Goal: Task Accomplishment & Management: Use online tool/utility

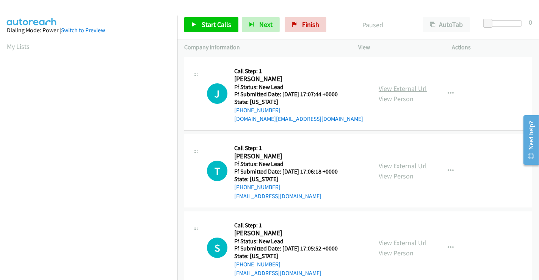
click at [398, 88] on link "View External Url" at bounding box center [403, 88] width 48 height 9
click at [398, 164] on link "View External Url" at bounding box center [403, 166] width 48 height 9
click at [398, 242] on link "View External Url" at bounding box center [403, 242] width 48 height 9
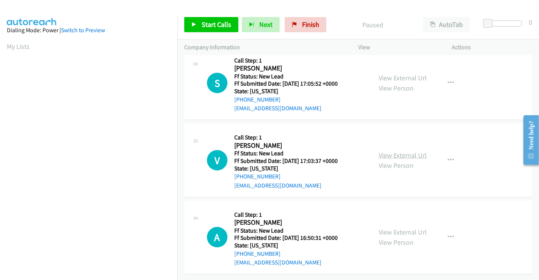
scroll to position [170, 0]
click at [405, 151] on link "View External Url" at bounding box center [403, 155] width 48 height 9
click at [399, 228] on link "View External Url" at bounding box center [403, 232] width 48 height 9
click at [201, 19] on link "Start Calls" at bounding box center [211, 24] width 54 height 15
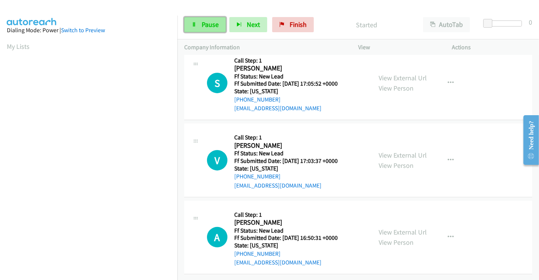
click at [210, 26] on span "Pause" at bounding box center [210, 24] width 17 height 9
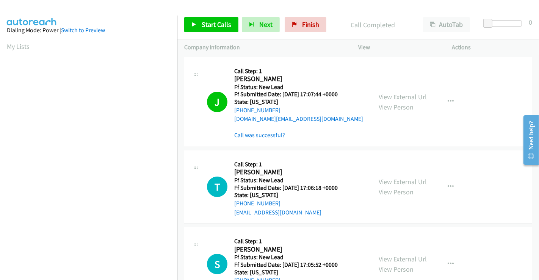
scroll to position [146, 0]
click at [257, 133] on link "Call was successful?" at bounding box center [259, 135] width 51 height 7
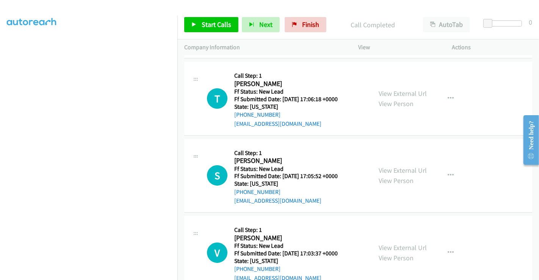
scroll to position [84, 0]
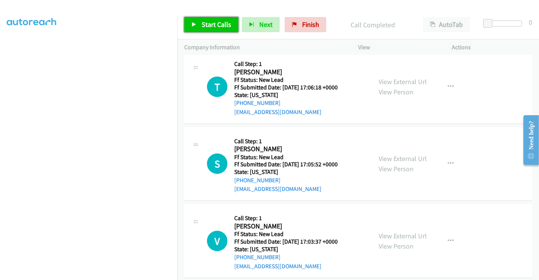
click at [219, 22] on span "Start Calls" at bounding box center [217, 24] width 30 height 9
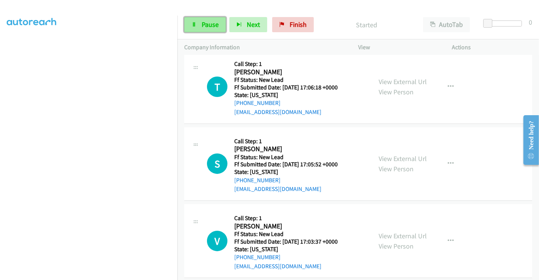
click at [199, 32] on link "Pause" at bounding box center [205, 24] width 42 height 15
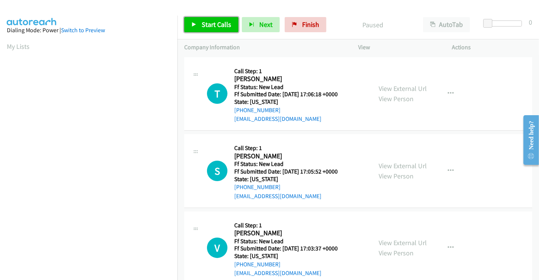
click at [217, 22] on span "Start Calls" at bounding box center [217, 24] width 30 height 9
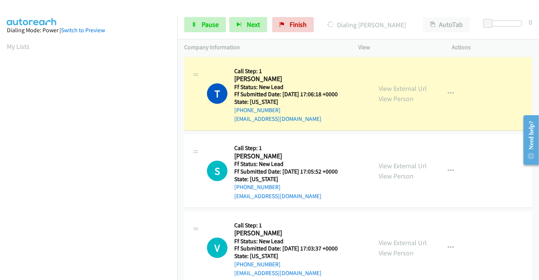
scroll to position [146, 0]
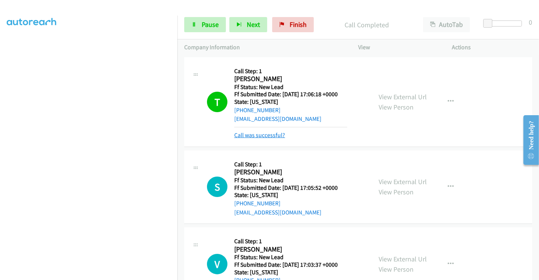
click at [258, 136] on link "Call was successful?" at bounding box center [259, 135] width 51 height 7
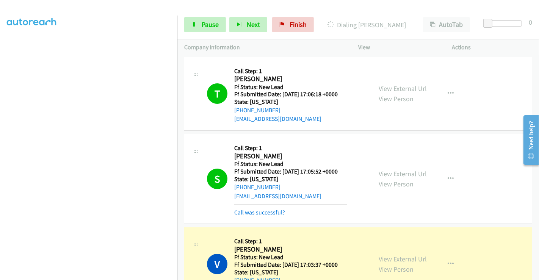
scroll to position [42, 0]
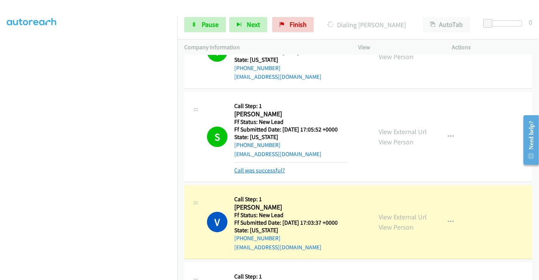
click at [261, 170] on link "Call was successful?" at bounding box center [259, 170] width 51 height 7
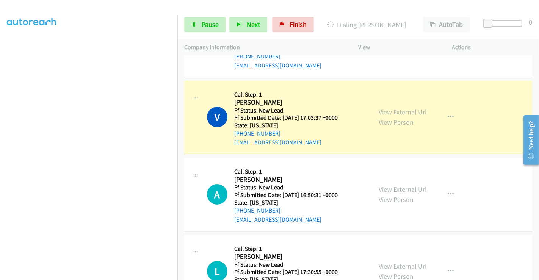
scroll to position [72, 0]
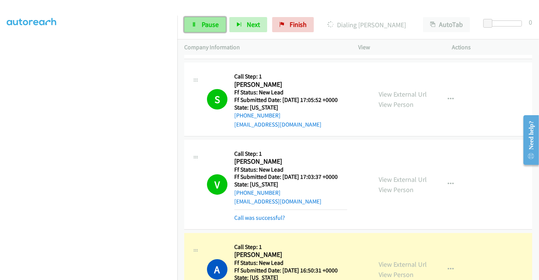
click at [202, 25] on span "Pause" at bounding box center [210, 24] width 17 height 9
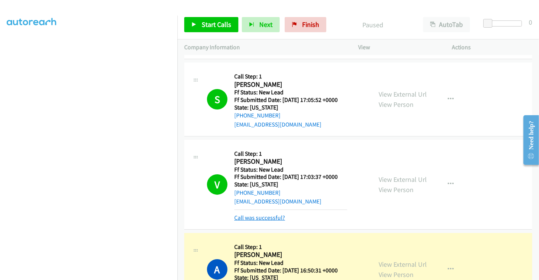
click at [254, 216] on link "Call was successful?" at bounding box center [259, 217] width 51 height 7
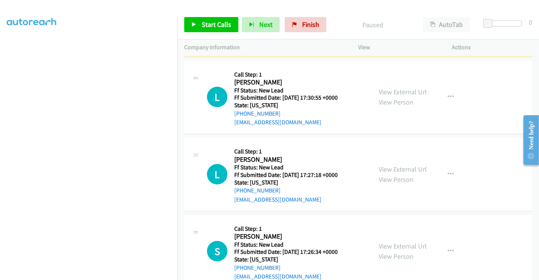
scroll to position [325, 0]
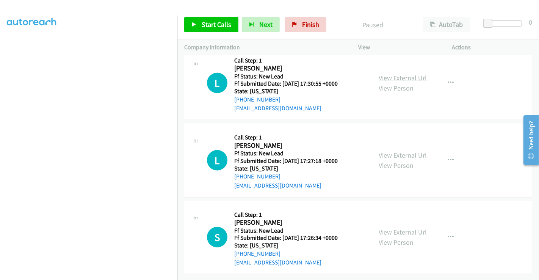
click at [405, 74] on link "View External Url" at bounding box center [403, 78] width 48 height 9
click at [395, 151] on link "View External Url" at bounding box center [403, 155] width 48 height 9
click at [397, 228] on link "View External Url" at bounding box center [403, 232] width 48 height 9
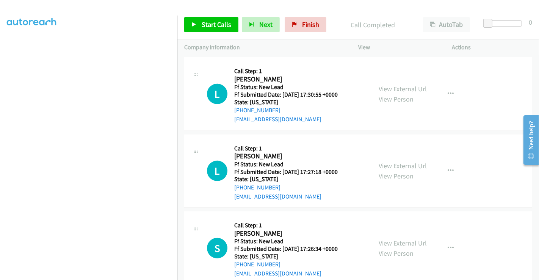
scroll to position [340, 0]
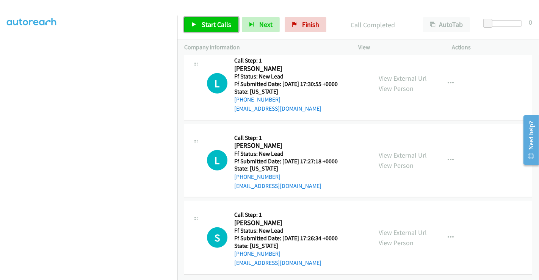
click at [213, 19] on link "Start Calls" at bounding box center [211, 24] width 54 height 15
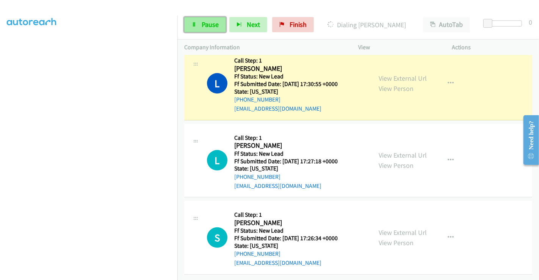
click at [203, 27] on span "Pause" at bounding box center [210, 24] width 17 height 9
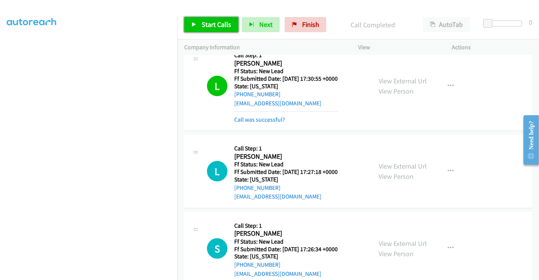
click at [210, 24] on span "Start Calls" at bounding box center [217, 24] width 30 height 9
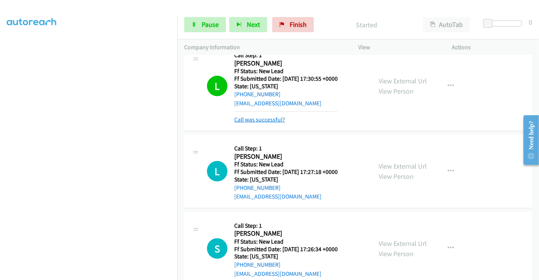
click at [253, 118] on link "Call was successful?" at bounding box center [259, 119] width 51 height 7
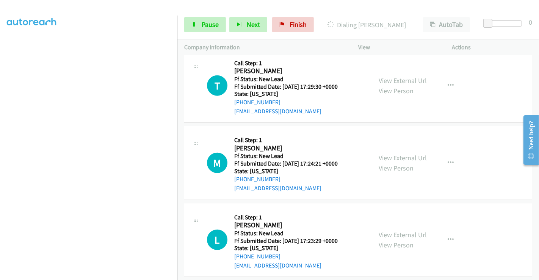
scroll to position [572, 0]
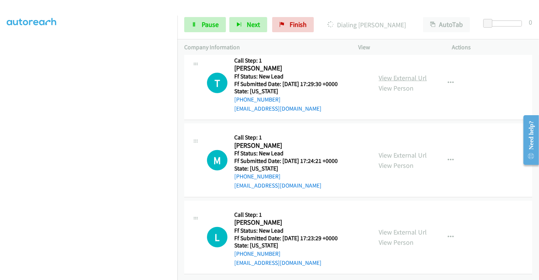
click at [396, 74] on link "View External Url" at bounding box center [403, 78] width 48 height 9
click at [394, 151] on link "View External Url" at bounding box center [403, 155] width 48 height 9
click at [393, 228] on link "View External Url" at bounding box center [403, 232] width 48 height 9
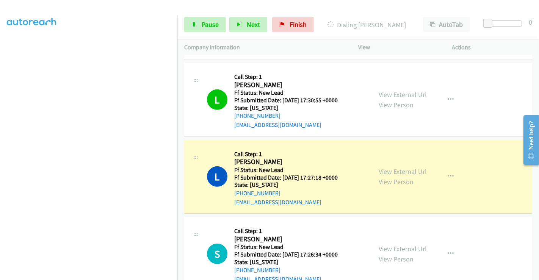
scroll to position [361, 0]
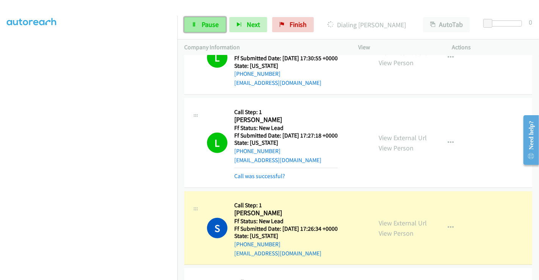
click at [202, 24] on span "Pause" at bounding box center [210, 24] width 17 height 9
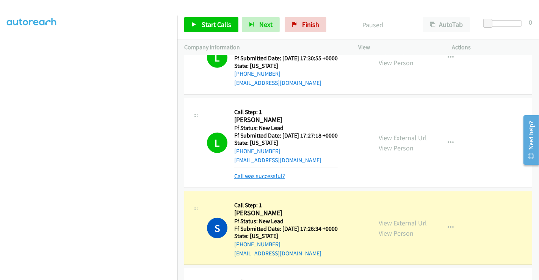
click at [265, 174] on link "Call was successful?" at bounding box center [259, 175] width 51 height 7
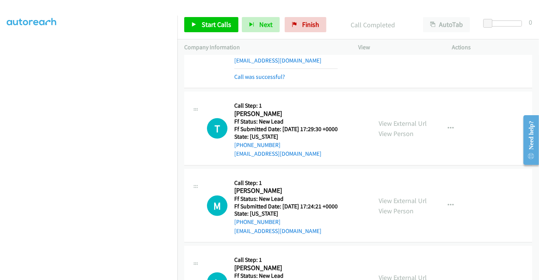
scroll to position [530, 0]
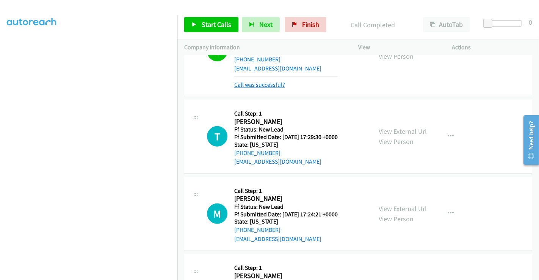
click at [253, 86] on link "Call was successful?" at bounding box center [259, 84] width 51 height 7
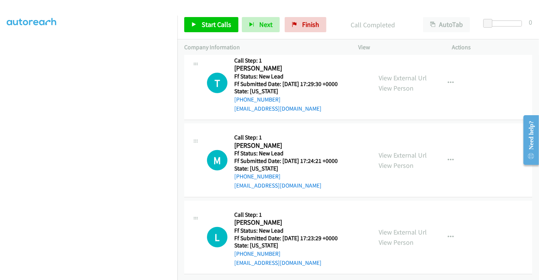
scroll to position [572, 0]
click at [215, 23] on span "Start Calls" at bounding box center [217, 24] width 30 height 9
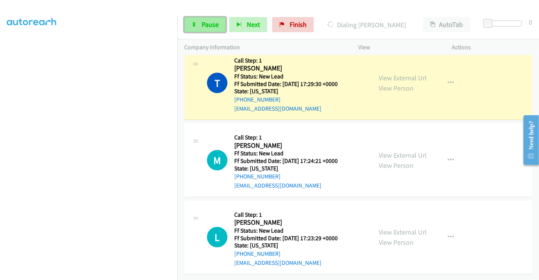
click at [207, 27] on span "Pause" at bounding box center [210, 24] width 17 height 9
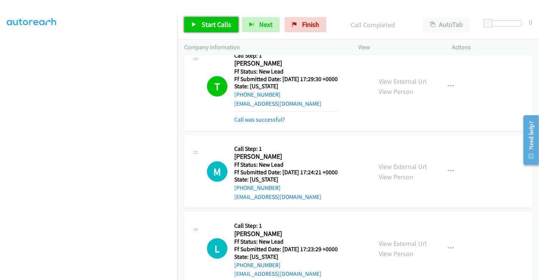
click at [200, 23] on link "Start Calls" at bounding box center [211, 24] width 54 height 15
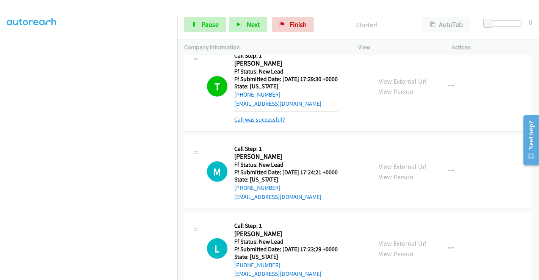
click at [266, 118] on link "Call was successful?" at bounding box center [259, 119] width 51 height 7
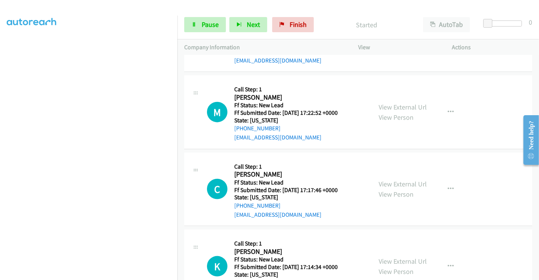
scroll to position [803, 0]
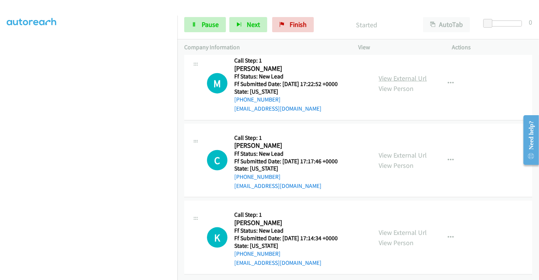
click at [396, 74] on link "View External Url" at bounding box center [403, 78] width 48 height 9
click at [402, 152] on link "View External Url" at bounding box center [403, 155] width 48 height 9
click at [391, 228] on link "View External Url" at bounding box center [403, 232] width 48 height 9
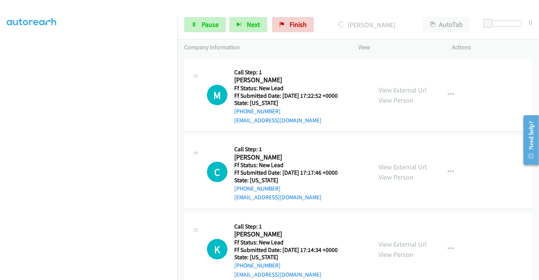
scroll to position [819, 0]
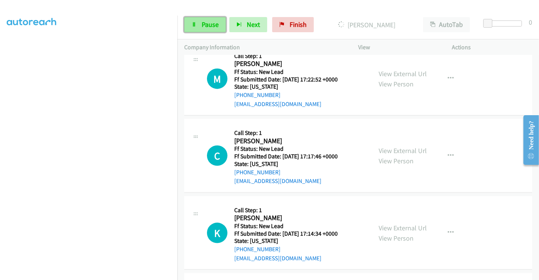
click at [195, 25] on icon at bounding box center [193, 24] width 5 height 5
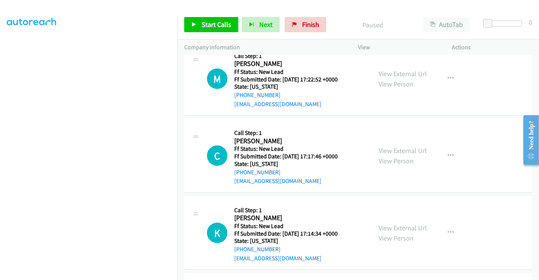
scroll to position [650, 0]
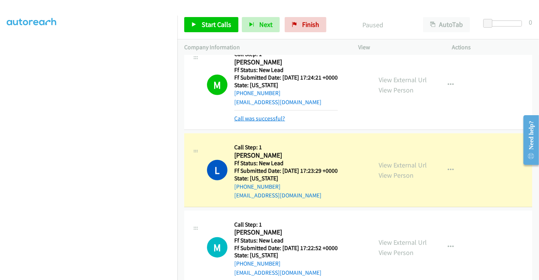
click at [270, 119] on link "Call was successful?" at bounding box center [259, 118] width 51 height 7
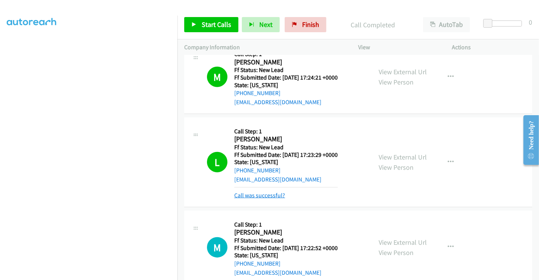
click at [265, 194] on link "Call was successful?" at bounding box center [259, 195] width 51 height 7
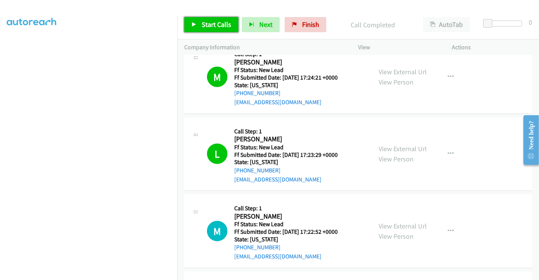
click at [210, 21] on span "Start Calls" at bounding box center [217, 24] width 30 height 9
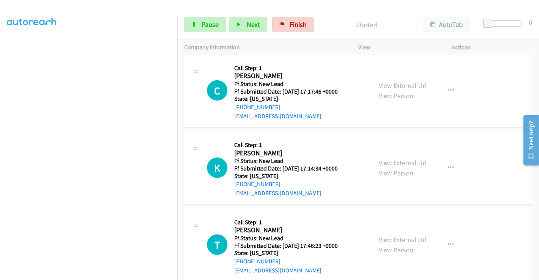
scroll to position [880, 0]
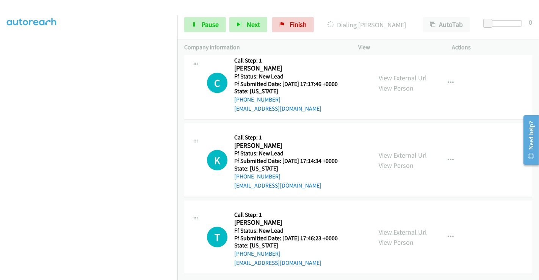
click at [396, 228] on link "View External Url" at bounding box center [403, 232] width 48 height 9
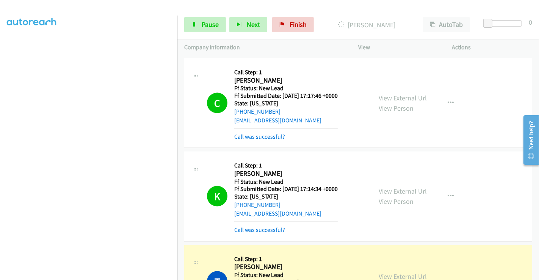
scroll to position [895, 0]
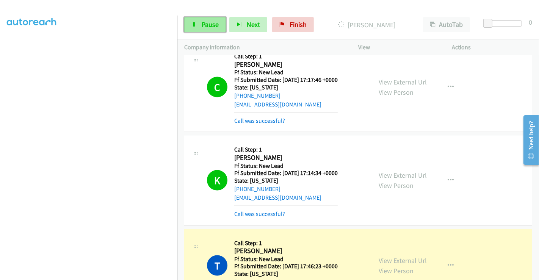
click at [209, 26] on span "Pause" at bounding box center [210, 24] width 17 height 9
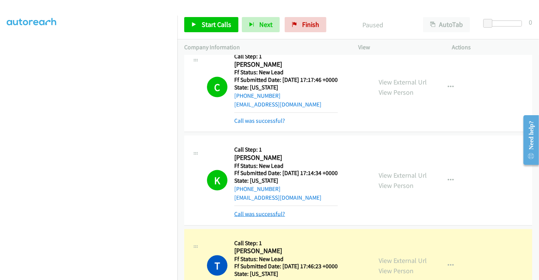
click at [262, 215] on link "Call was successful?" at bounding box center [259, 213] width 51 height 7
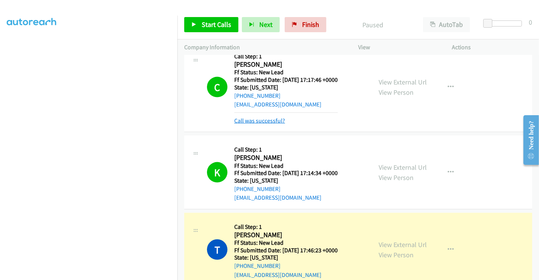
click at [254, 118] on link "Call was successful?" at bounding box center [259, 120] width 51 height 7
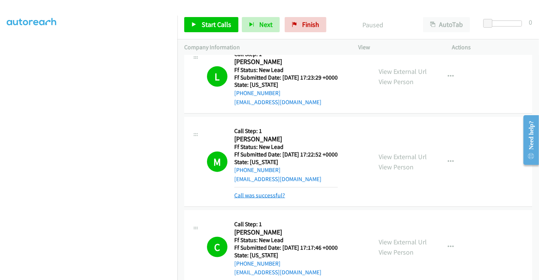
scroll to position [727, 0]
click at [268, 196] on link "Call was successful?" at bounding box center [259, 195] width 51 height 7
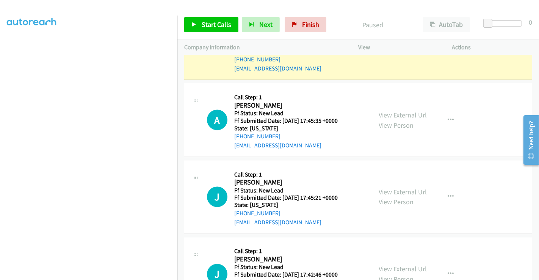
scroll to position [985, 0]
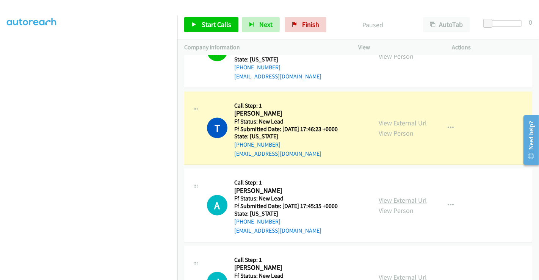
click at [403, 199] on link "View External Url" at bounding box center [403, 200] width 48 height 9
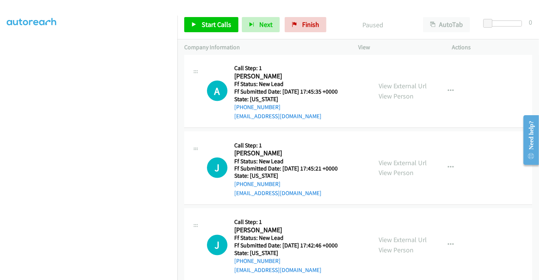
scroll to position [1111, 0]
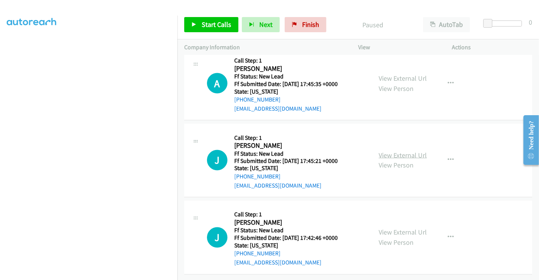
click at [400, 151] on link "View External Url" at bounding box center [403, 155] width 48 height 9
click at [395, 228] on link "View External Url" at bounding box center [403, 232] width 48 height 9
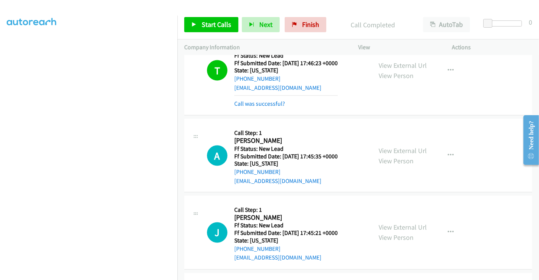
scroll to position [1000, 0]
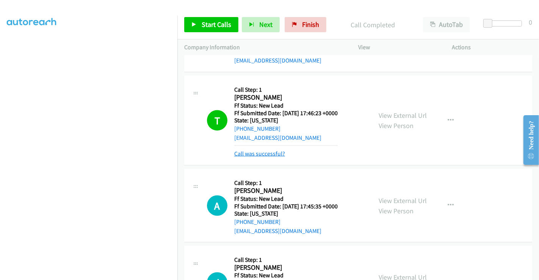
click at [265, 151] on link "Call was successful?" at bounding box center [259, 153] width 51 height 7
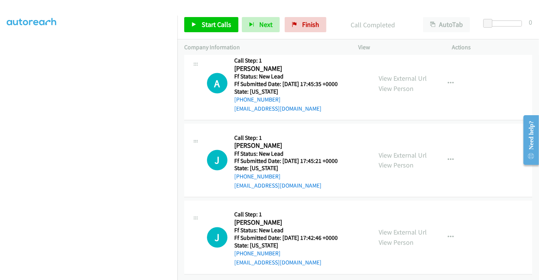
scroll to position [1111, 0]
click at [217, 20] on span "Start Calls" at bounding box center [217, 24] width 30 height 9
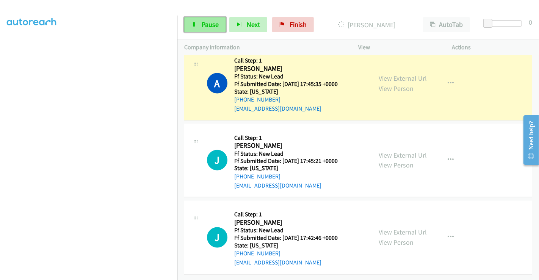
click at [207, 27] on span "Pause" at bounding box center [210, 24] width 17 height 9
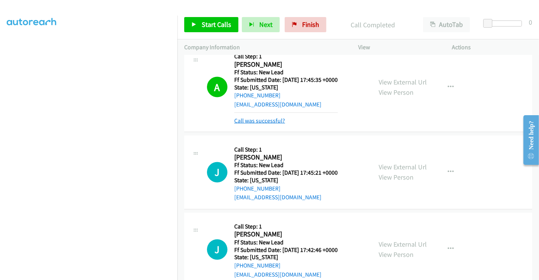
click at [260, 121] on link "Call was successful?" at bounding box center [259, 120] width 51 height 7
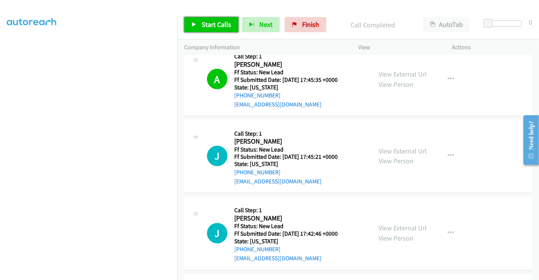
click at [213, 24] on span "Start Calls" at bounding box center [217, 24] width 30 height 9
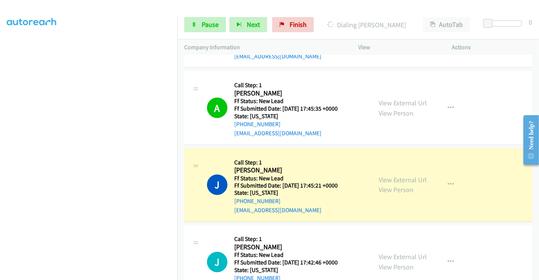
scroll to position [1069, 0]
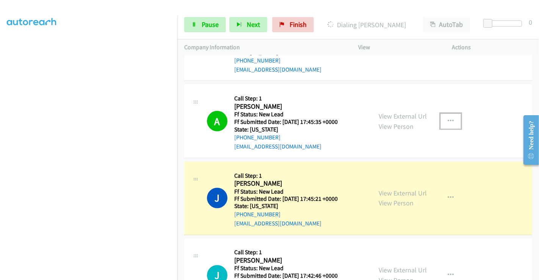
click at [444, 115] on button "button" at bounding box center [451, 121] width 20 height 15
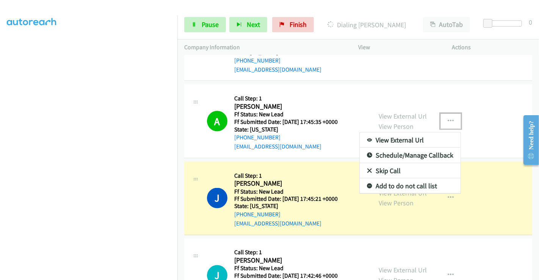
click at [390, 183] on link "Add to do not call list" at bounding box center [410, 186] width 101 height 15
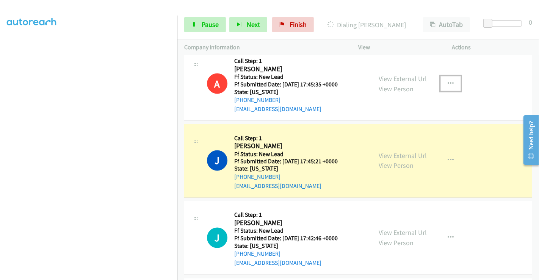
scroll to position [1153, 0]
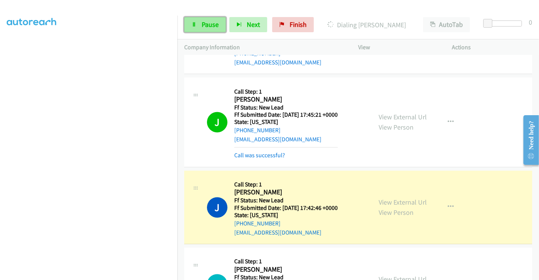
click at [207, 21] on span "Pause" at bounding box center [210, 24] width 17 height 9
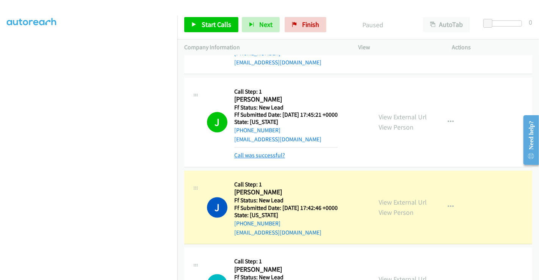
click at [264, 154] on link "Call was successful?" at bounding box center [259, 155] width 51 height 7
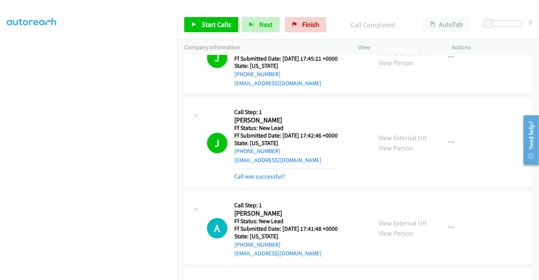
scroll to position [1321, 0]
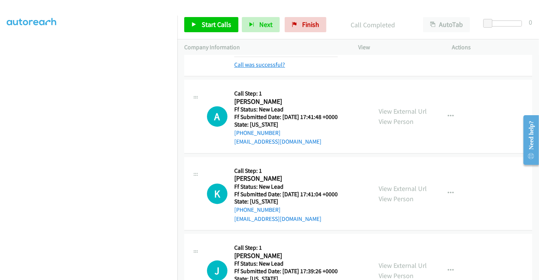
click at [260, 63] on link "Call was successful?" at bounding box center [259, 64] width 51 height 7
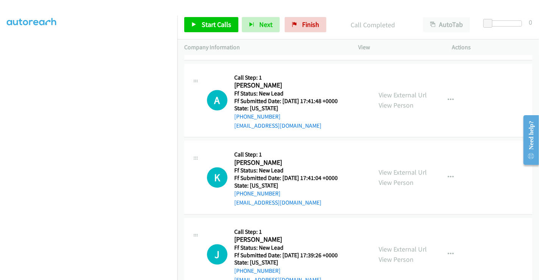
click at [395, 90] on div "View External Url View Person" at bounding box center [403, 100] width 48 height 20
click at [385, 93] on link "View External Url" at bounding box center [403, 95] width 48 height 9
click at [393, 168] on link "View External Url" at bounding box center [403, 172] width 48 height 9
click at [395, 245] on link "View External Url" at bounding box center [403, 249] width 48 height 9
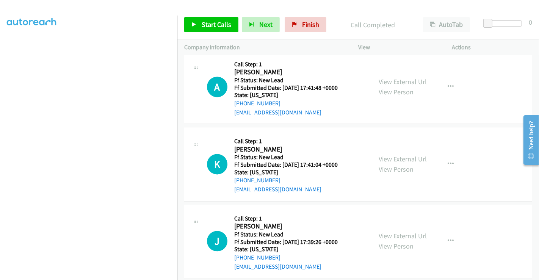
scroll to position [1342, 0]
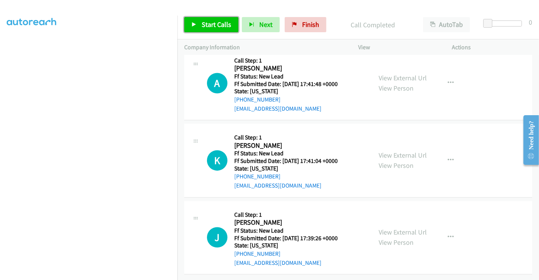
click at [213, 27] on span "Start Calls" at bounding box center [217, 24] width 30 height 9
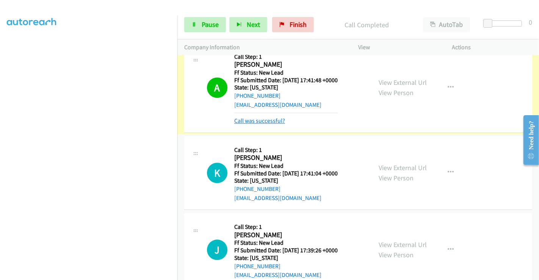
click at [254, 118] on link "Call was successful?" at bounding box center [259, 120] width 51 height 7
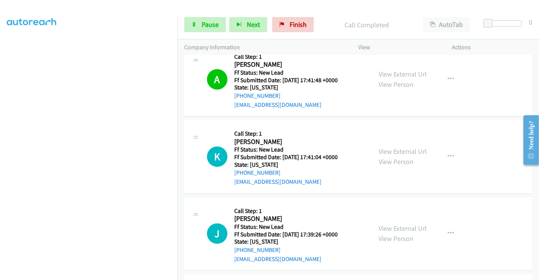
scroll to position [1326, 0]
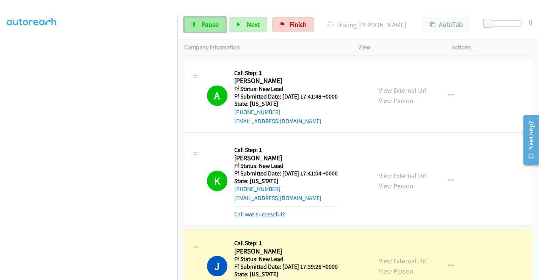
click at [202, 20] on span "Pause" at bounding box center [210, 24] width 17 height 9
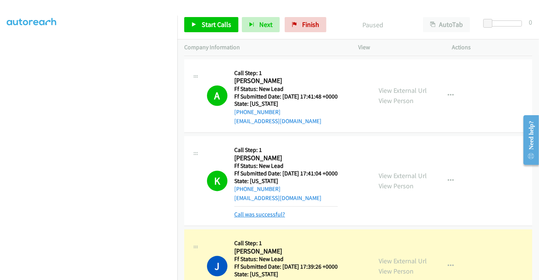
click at [263, 213] on link "Call was successful?" at bounding box center [259, 214] width 51 height 7
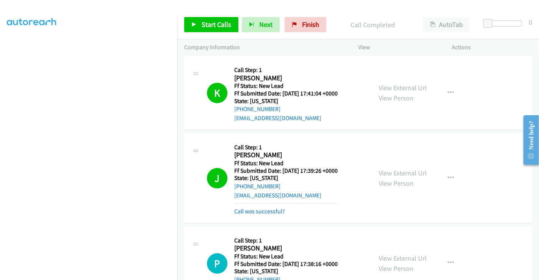
scroll to position [1463, 0]
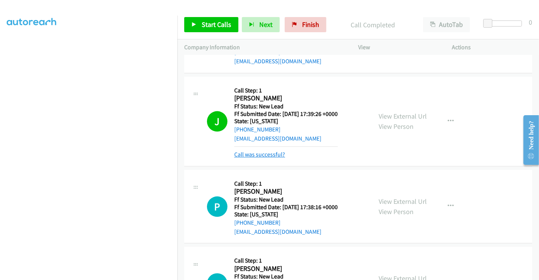
click at [265, 151] on link "Call was successful?" at bounding box center [259, 154] width 51 height 7
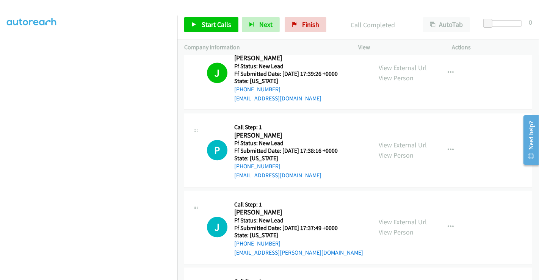
scroll to position [1547, 0]
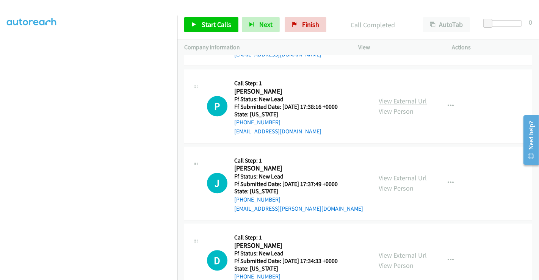
click at [405, 100] on link "View External Url" at bounding box center [403, 101] width 48 height 9
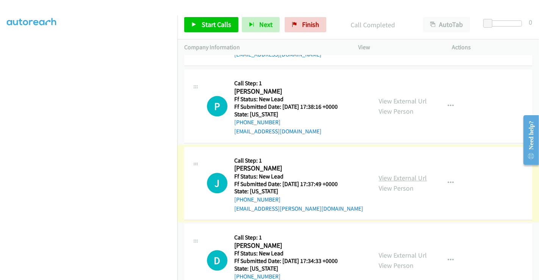
click at [399, 174] on link "View External Url" at bounding box center [403, 178] width 48 height 9
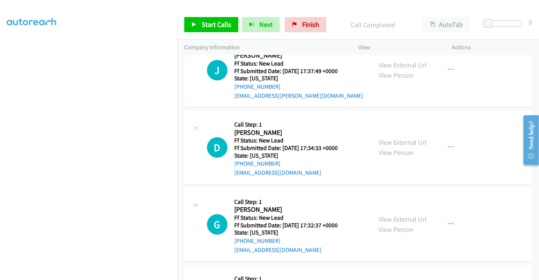
scroll to position [1673, 0]
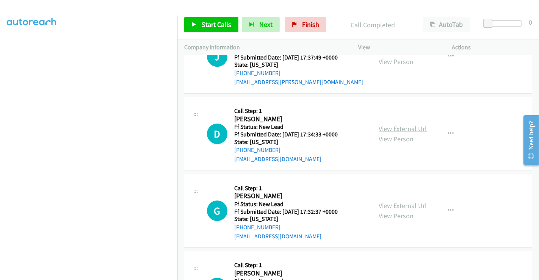
click at [400, 124] on link "View External Url" at bounding box center [403, 128] width 48 height 9
click at [397, 203] on link "View External Url" at bounding box center [403, 205] width 48 height 9
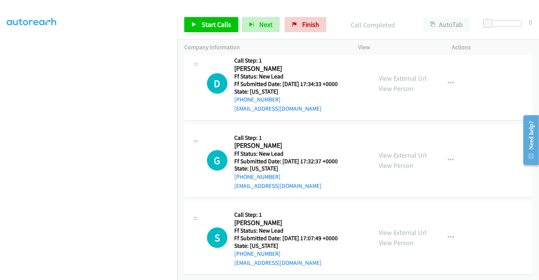
scroll to position [1727, 0]
click at [395, 228] on link "View External Url" at bounding box center [403, 232] width 48 height 9
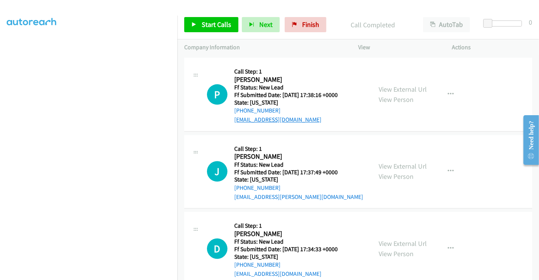
scroll to position [1474, 0]
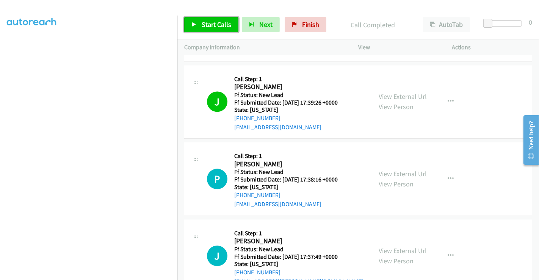
click at [221, 24] on span "Start Calls" at bounding box center [217, 24] width 30 height 9
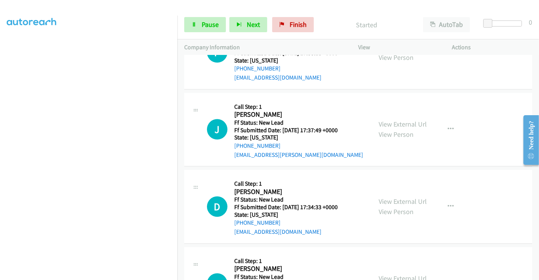
scroll to position [1559, 0]
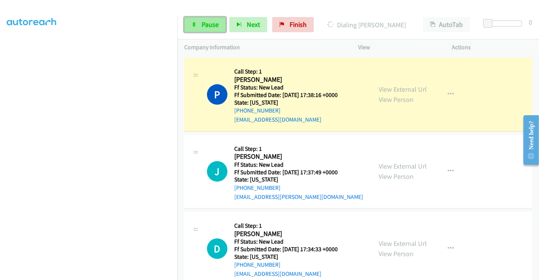
click at [198, 24] on link "Pause" at bounding box center [205, 24] width 42 height 15
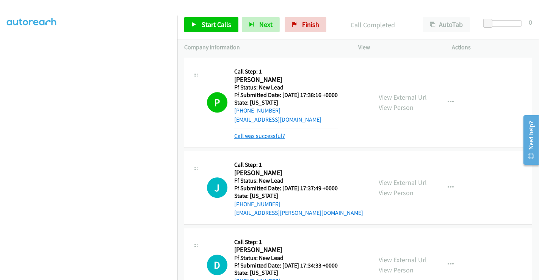
click at [264, 135] on link "Call was successful?" at bounding box center [259, 135] width 51 height 7
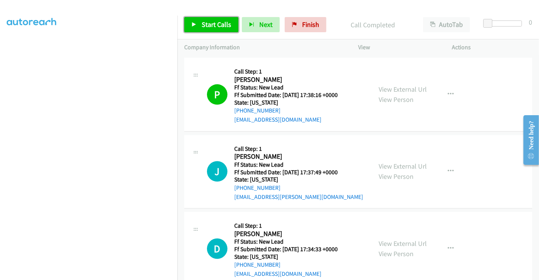
click at [209, 20] on span "Start Calls" at bounding box center [217, 24] width 30 height 9
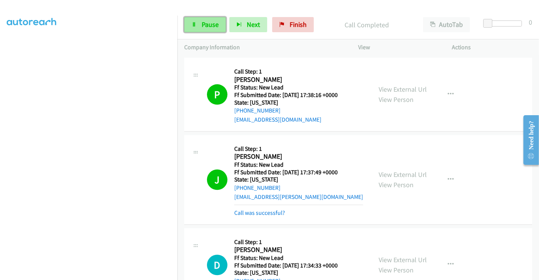
click at [202, 21] on span "Pause" at bounding box center [210, 24] width 17 height 9
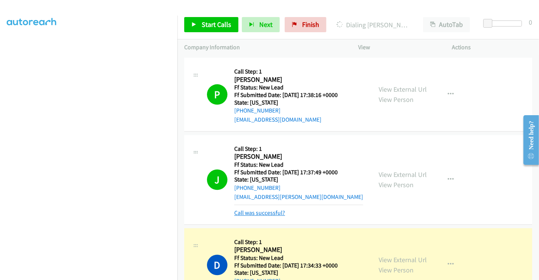
click at [271, 211] on link "Call was successful?" at bounding box center [259, 212] width 51 height 7
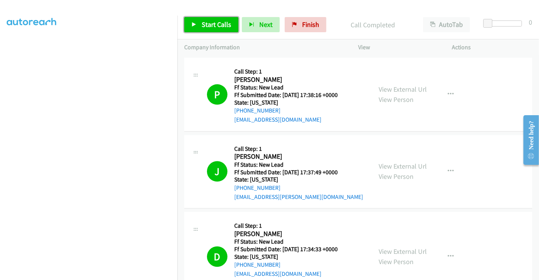
click at [224, 23] on span "Start Calls" at bounding box center [217, 24] width 30 height 9
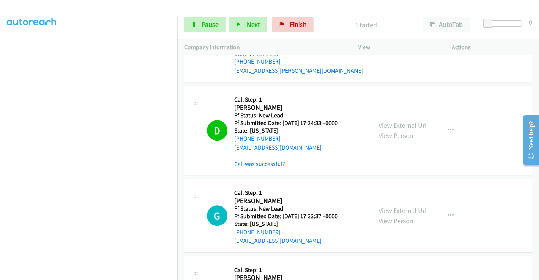
scroll to position [1727, 0]
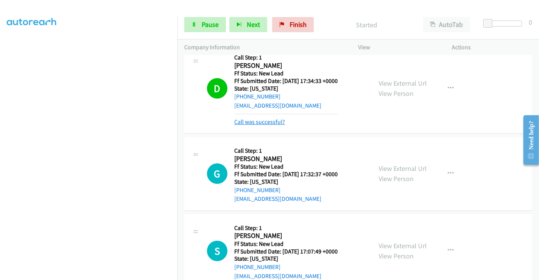
click at [269, 120] on link "Call was successful?" at bounding box center [259, 121] width 51 height 7
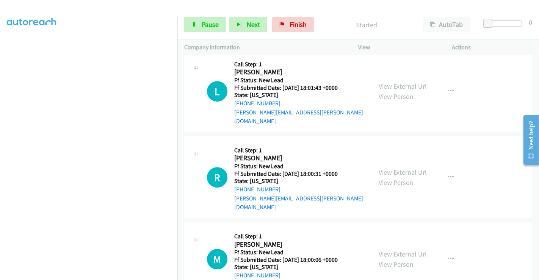
scroll to position [1958, 0]
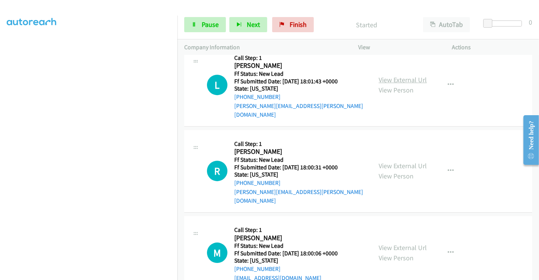
click at [397, 75] on link "View External Url" at bounding box center [403, 79] width 48 height 9
click at [389, 162] on link "View External Url" at bounding box center [403, 166] width 48 height 9
click at [389, 243] on link "View External Url" at bounding box center [403, 247] width 48 height 9
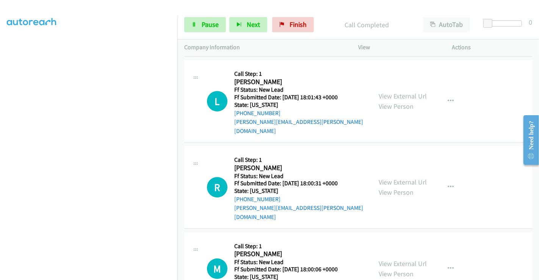
scroll to position [1974, 0]
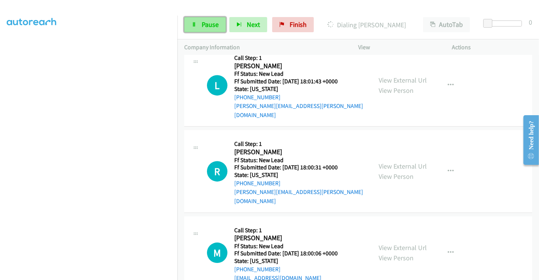
click at [209, 23] on span "Pause" at bounding box center [210, 24] width 17 height 9
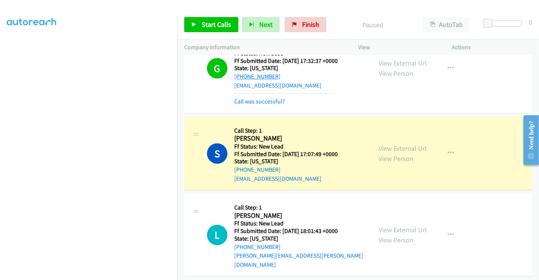
scroll to position [1805, 0]
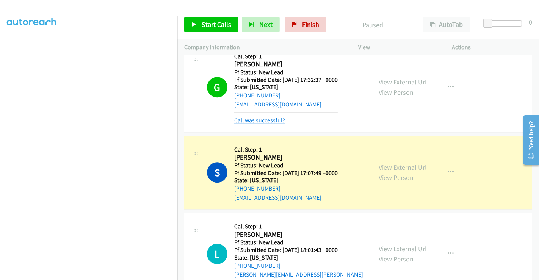
click at [266, 119] on link "Call was successful?" at bounding box center [259, 120] width 51 height 7
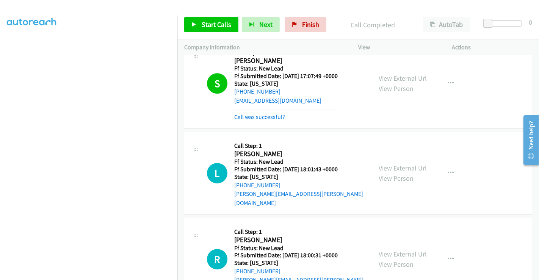
scroll to position [1890, 0]
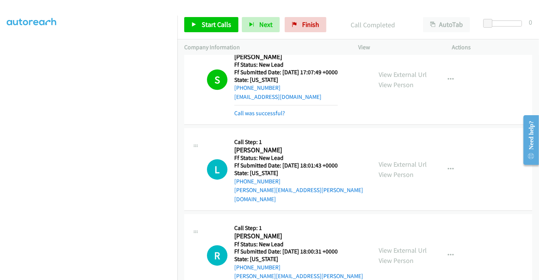
click at [267, 114] on div "Call was successful?" at bounding box center [285, 113] width 103 height 9
click at [267, 112] on link "Call was successful?" at bounding box center [259, 113] width 51 height 7
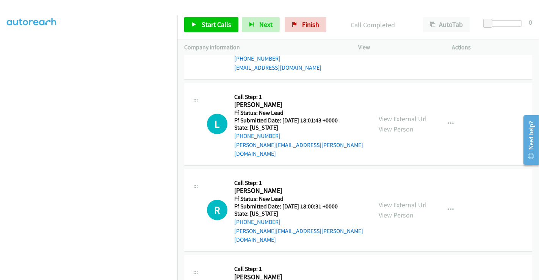
scroll to position [1958, 0]
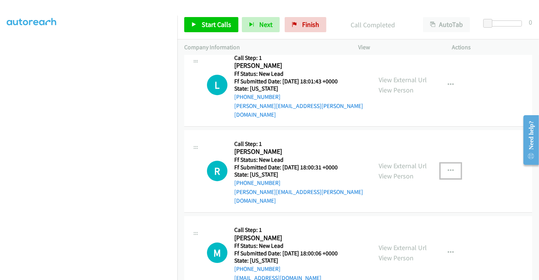
click at [448, 168] on icon "button" at bounding box center [451, 171] width 6 height 6
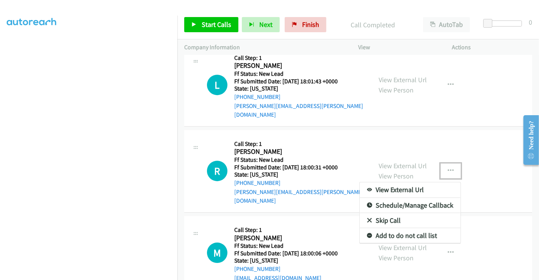
click at [382, 213] on link "Skip Call" at bounding box center [410, 220] width 101 height 15
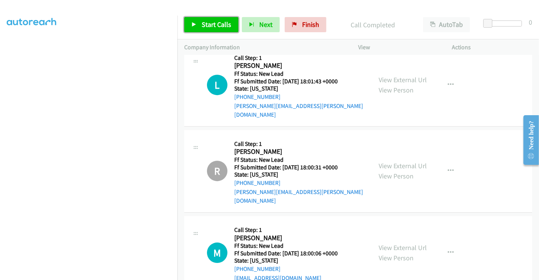
click at [221, 23] on span "Start Calls" at bounding box center [217, 24] width 30 height 9
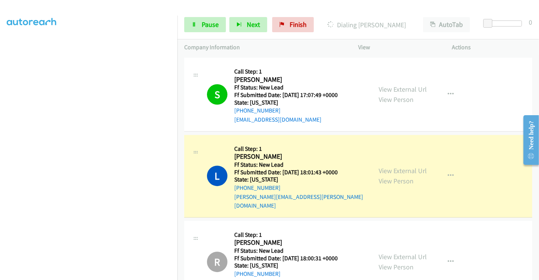
scroll to position [1831, 0]
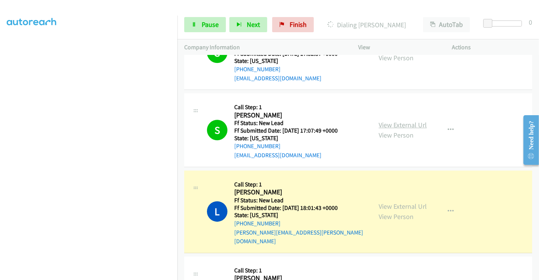
click at [397, 122] on link "View External Url" at bounding box center [403, 125] width 48 height 9
click at [207, 23] on span "Pause" at bounding box center [210, 24] width 17 height 9
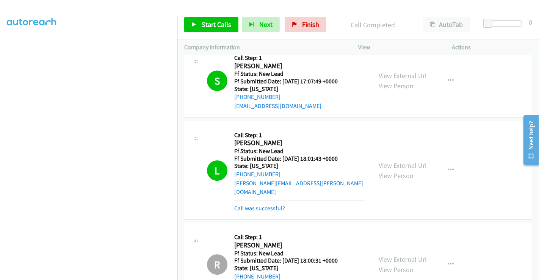
scroll to position [1916, 0]
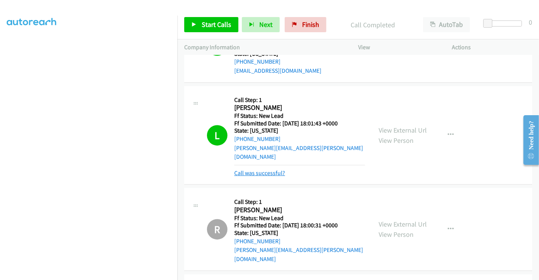
click at [256, 169] on link "Call was successful?" at bounding box center [259, 172] width 51 height 7
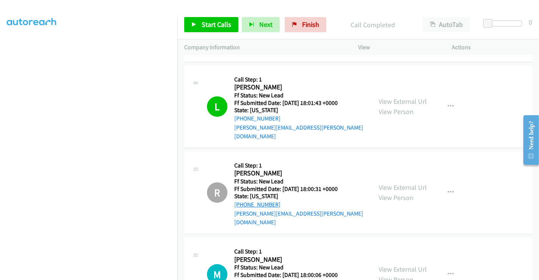
scroll to position [2000, 0]
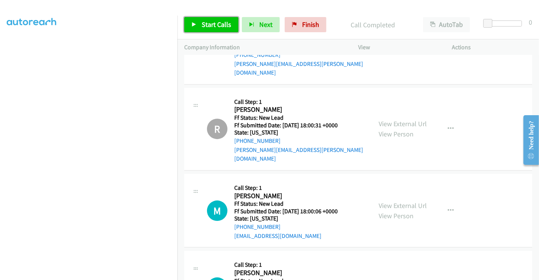
click at [209, 20] on span "Start Calls" at bounding box center [217, 24] width 30 height 9
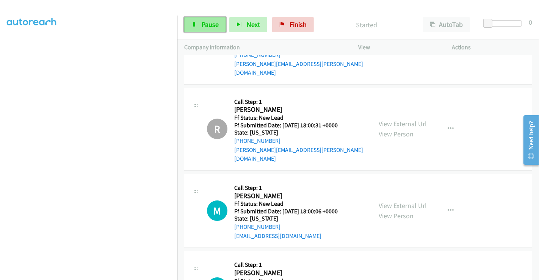
click at [202, 24] on span "Pause" at bounding box center [210, 24] width 17 height 9
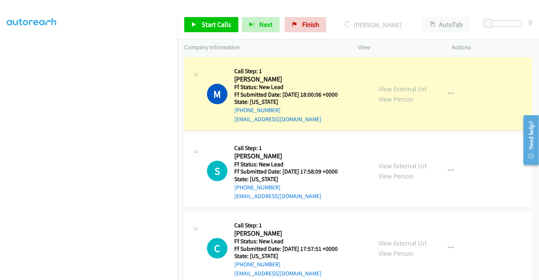
scroll to position [2090, 0]
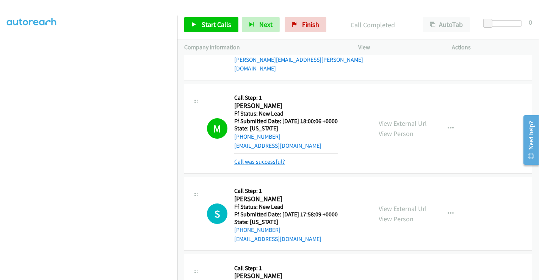
click at [263, 158] on link "Call was successful?" at bounding box center [259, 161] width 51 height 7
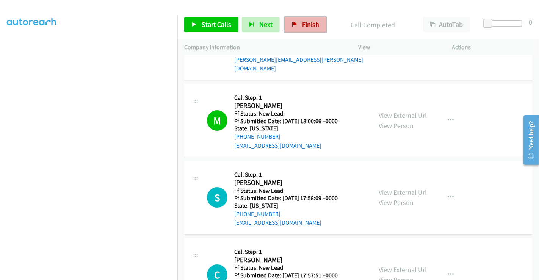
click at [307, 22] on span "Finish" at bounding box center [310, 24] width 17 height 9
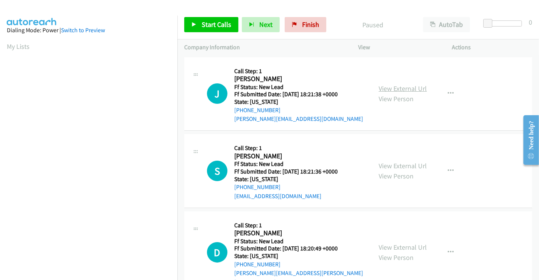
click at [393, 88] on link "View External Url" at bounding box center [403, 88] width 48 height 9
click at [400, 167] on link "View External Url" at bounding box center [403, 166] width 48 height 9
click at [401, 243] on link "View External Url" at bounding box center [403, 247] width 48 height 9
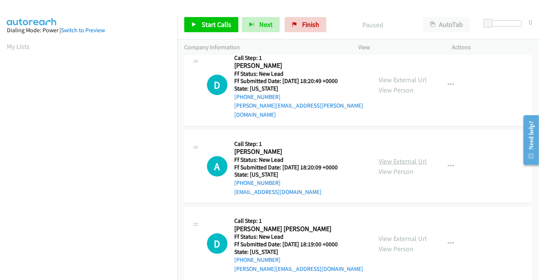
scroll to position [170, 0]
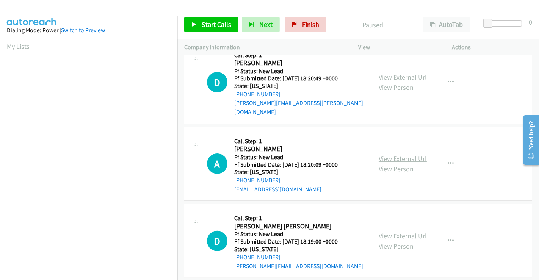
click at [402, 154] on link "View External Url" at bounding box center [403, 158] width 48 height 9
click at [406, 232] on link "View External Url" at bounding box center [403, 236] width 48 height 9
click at [220, 20] on span "Start Calls" at bounding box center [217, 24] width 30 height 9
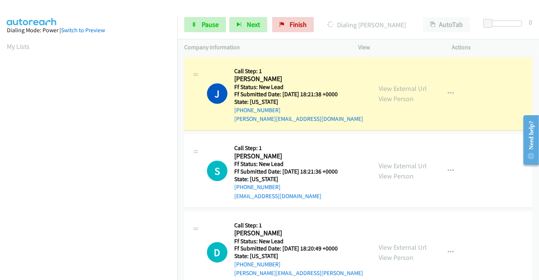
scroll to position [146, 0]
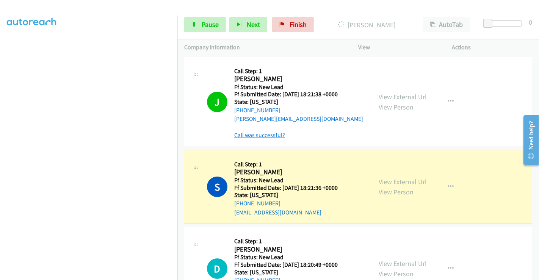
click at [268, 136] on link "Call was successful?" at bounding box center [259, 135] width 51 height 7
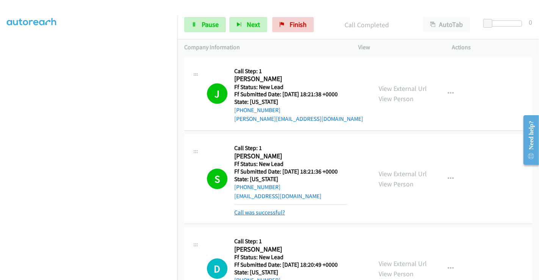
click at [255, 213] on link "Call was successful?" at bounding box center [259, 212] width 51 height 7
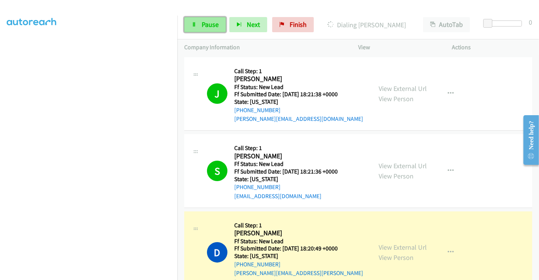
click at [202, 24] on span "Pause" at bounding box center [210, 24] width 17 height 9
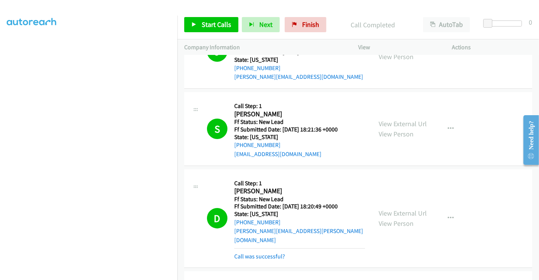
scroll to position [168, 0]
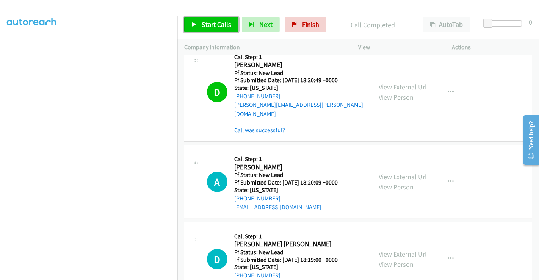
click at [212, 25] on span "Start Calls" at bounding box center [217, 24] width 30 height 9
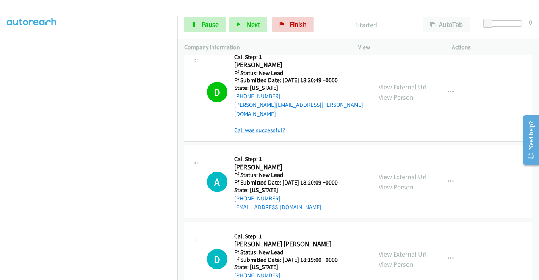
click at [276, 127] on link "Call was successful?" at bounding box center [259, 130] width 51 height 7
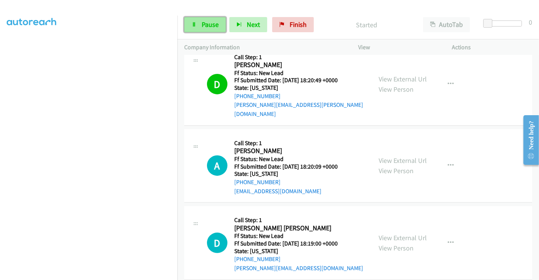
click at [207, 25] on span "Pause" at bounding box center [210, 24] width 17 height 9
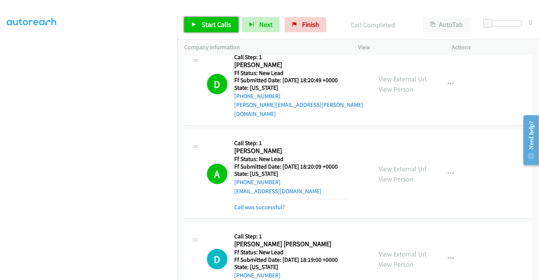
click at [213, 27] on span "Start Calls" at bounding box center [217, 24] width 30 height 9
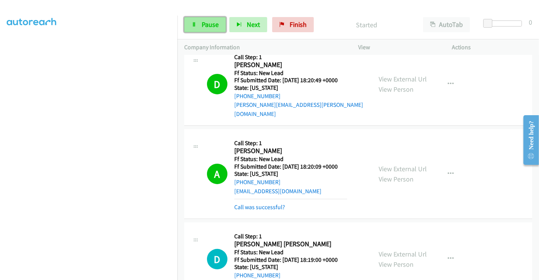
click at [212, 25] on span "Pause" at bounding box center [210, 24] width 17 height 9
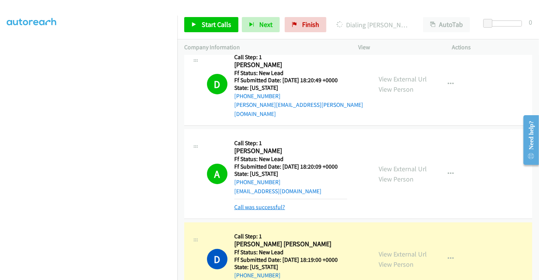
click at [266, 204] on link "Call was successful?" at bounding box center [259, 207] width 51 height 7
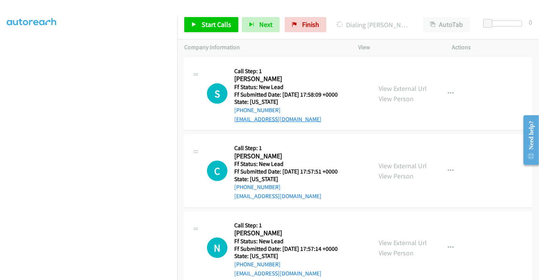
scroll to position [401, 0]
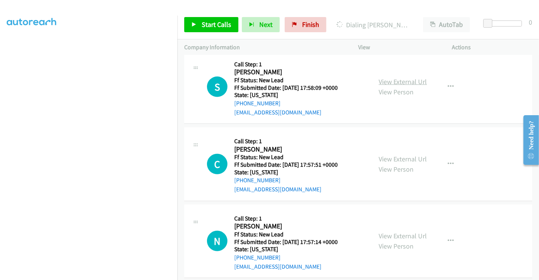
click at [396, 77] on link "View External Url" at bounding box center [403, 81] width 48 height 9
click at [397, 155] on link "View External Url" at bounding box center [403, 159] width 48 height 9
click at [390, 232] on link "View External Url" at bounding box center [403, 236] width 48 height 9
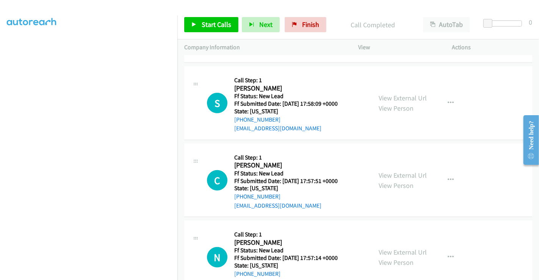
scroll to position [417, 0]
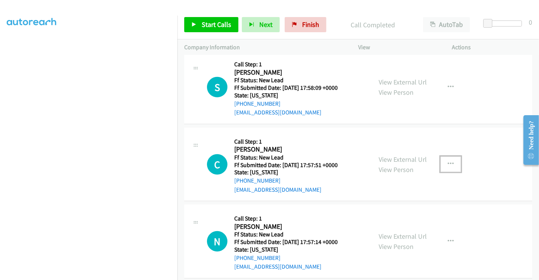
click at [446, 157] on button "button" at bounding box center [451, 164] width 20 height 15
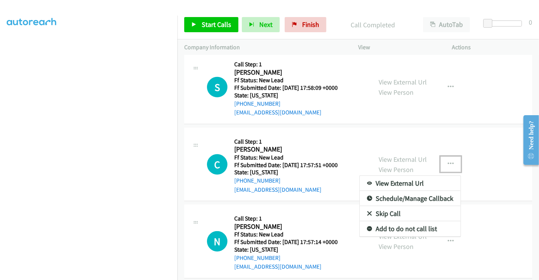
click at [383, 206] on link "Skip Call" at bounding box center [410, 213] width 101 height 15
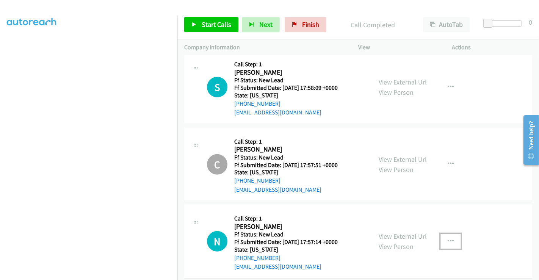
click at [448, 238] on icon "button" at bounding box center [451, 241] width 6 height 6
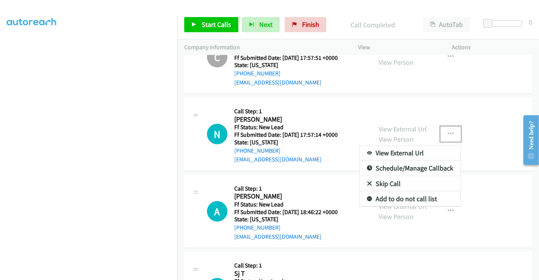
scroll to position [506, 0]
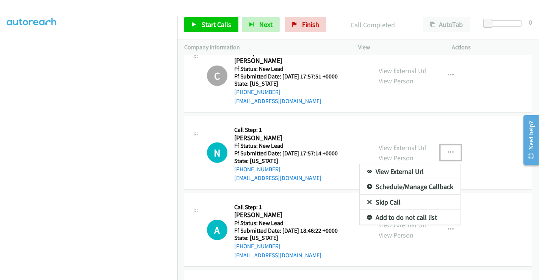
click at [376, 195] on link "Skip Call" at bounding box center [410, 202] width 101 height 15
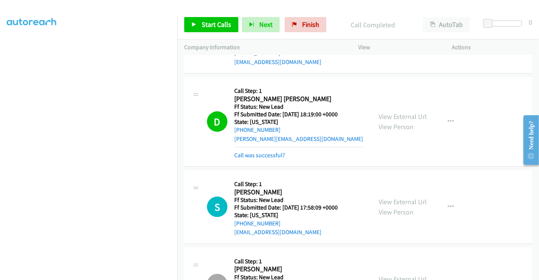
scroll to position [296, 0]
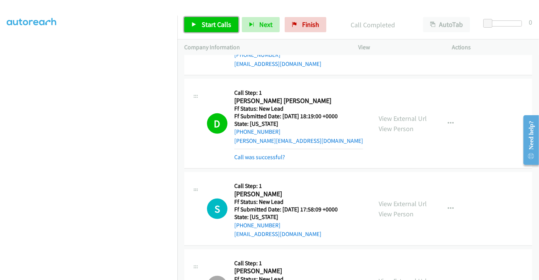
click at [215, 27] on span "Start Calls" at bounding box center [217, 24] width 30 height 9
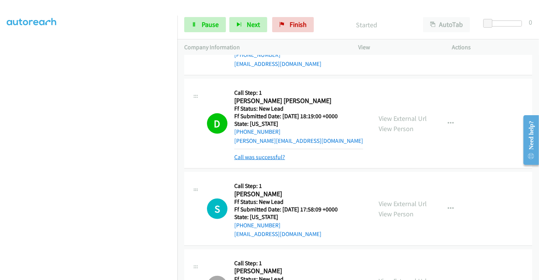
click at [260, 154] on link "Call was successful?" at bounding box center [259, 157] width 51 height 7
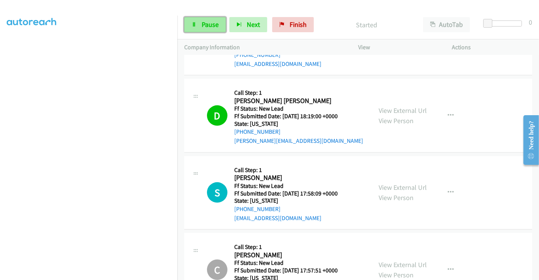
click at [208, 25] on span "Pause" at bounding box center [210, 24] width 17 height 9
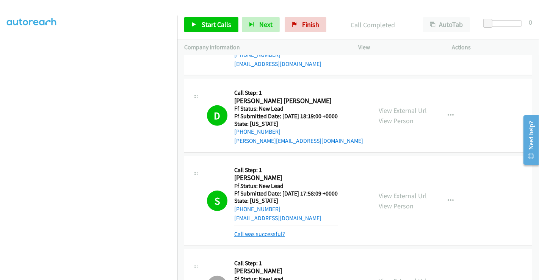
click at [270, 231] on link "Call was successful?" at bounding box center [259, 234] width 51 height 7
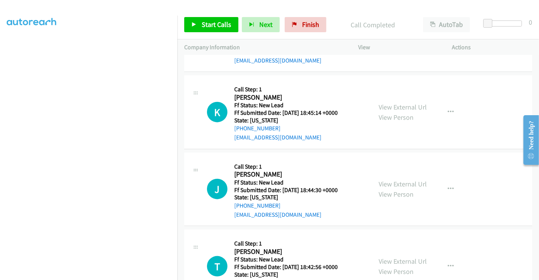
scroll to position [787, 0]
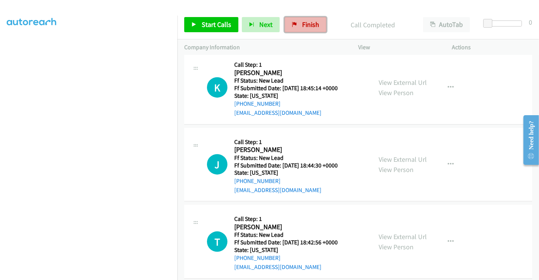
click at [302, 21] on span "Finish" at bounding box center [310, 24] width 17 height 9
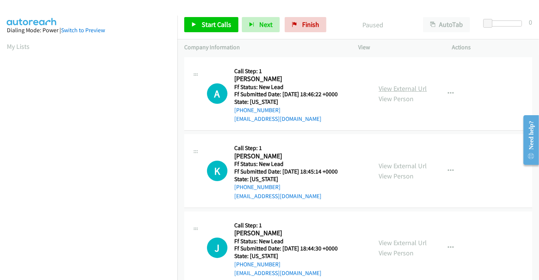
click at [396, 90] on link "View External Url" at bounding box center [403, 88] width 48 height 9
click at [401, 162] on link "View External Url" at bounding box center [403, 166] width 48 height 9
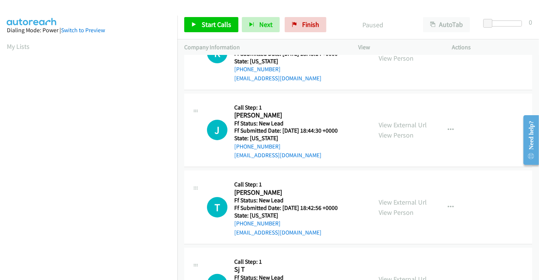
scroll to position [126, 0]
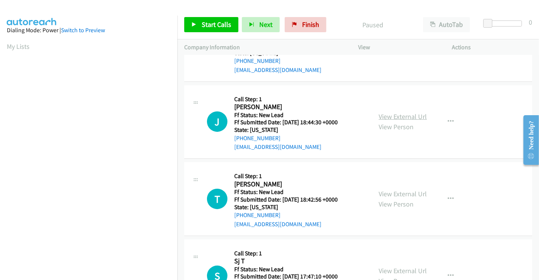
click at [396, 118] on link "View External Url" at bounding box center [403, 116] width 48 height 9
click at [397, 194] on link "View External Url" at bounding box center [403, 194] width 48 height 9
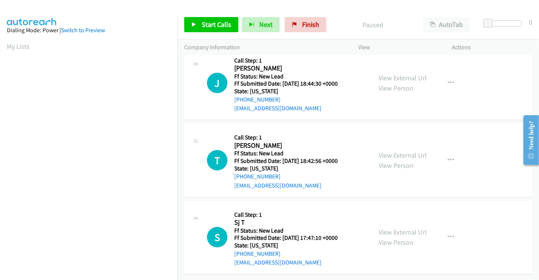
scroll to position [170, 0]
click at [398, 228] on link "View External Url" at bounding box center [403, 232] width 48 height 9
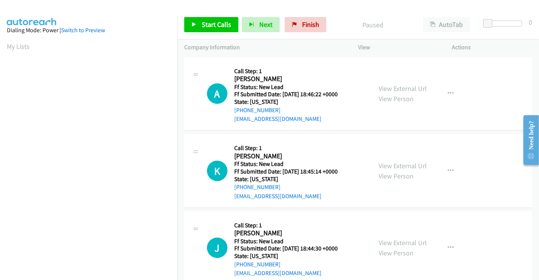
scroll to position [0, 0]
click at [448, 92] on icon "button" at bounding box center [451, 94] width 6 height 6
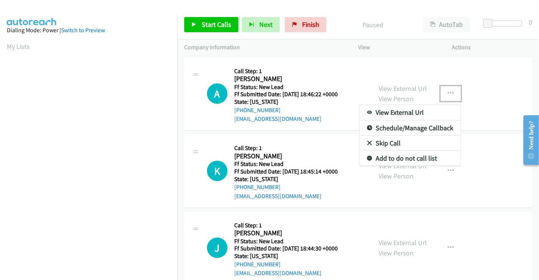
click at [395, 143] on link "Skip Call" at bounding box center [410, 143] width 101 height 15
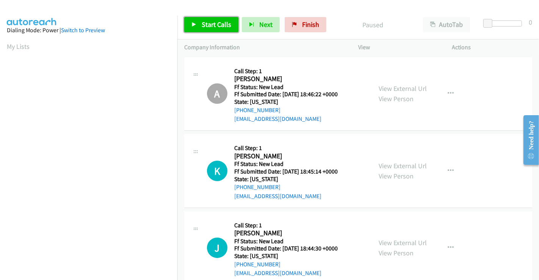
click at [218, 24] on span "Start Calls" at bounding box center [217, 24] width 30 height 9
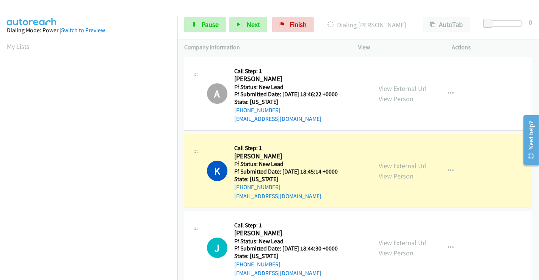
scroll to position [146, 0]
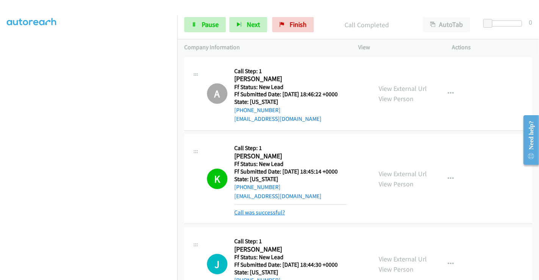
click at [271, 214] on link "Call was successful?" at bounding box center [259, 212] width 51 height 7
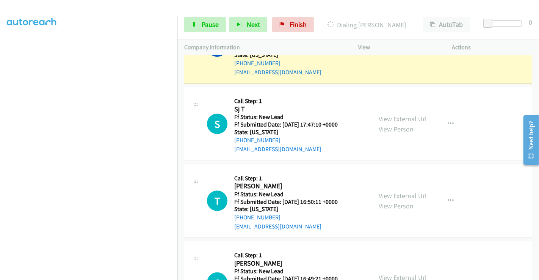
scroll to position [252, 0]
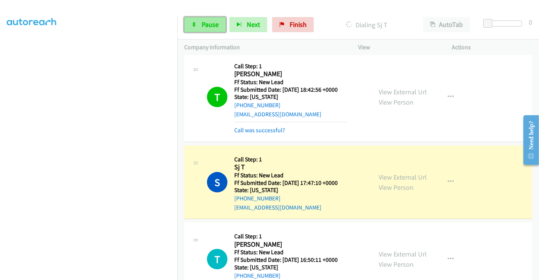
click at [205, 22] on span "Pause" at bounding box center [210, 24] width 17 height 9
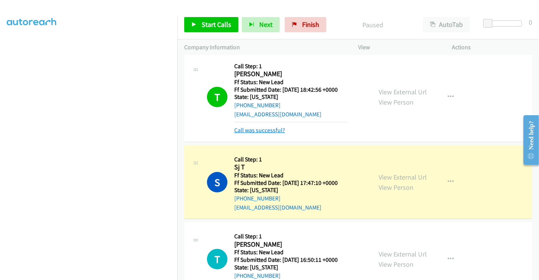
click at [274, 130] on link "Call was successful?" at bounding box center [259, 130] width 51 height 7
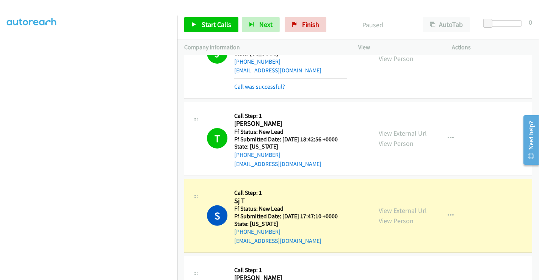
scroll to position [126, 0]
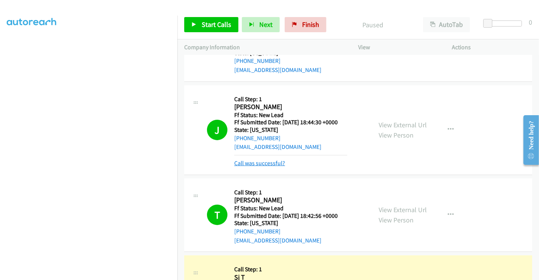
click at [272, 163] on link "Call was successful?" at bounding box center [259, 163] width 51 height 7
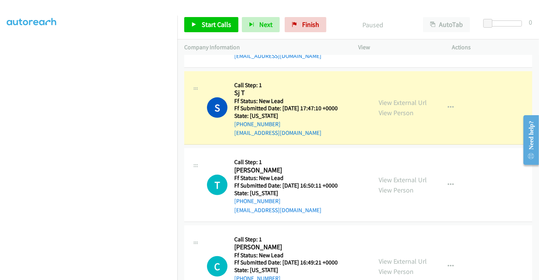
scroll to position [325, 0]
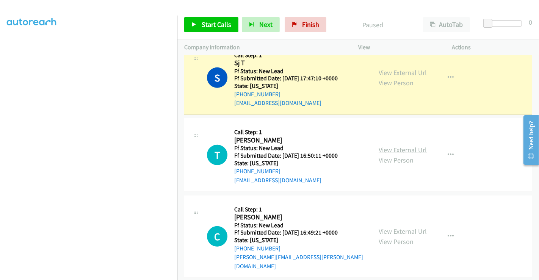
click at [404, 146] on link "View External Url" at bounding box center [403, 150] width 48 height 9
click at [392, 227] on link "View External Url" at bounding box center [403, 231] width 48 height 9
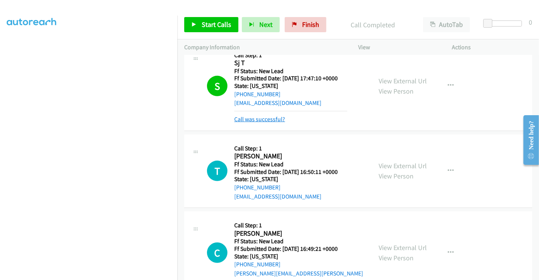
click at [261, 120] on link "Call was successful?" at bounding box center [259, 119] width 51 height 7
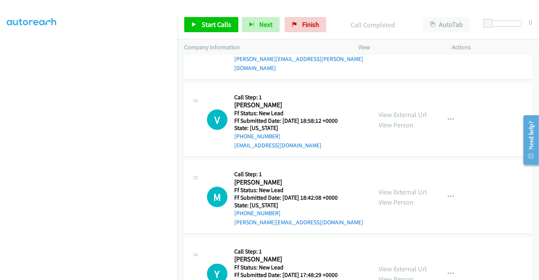
scroll to position [555, 0]
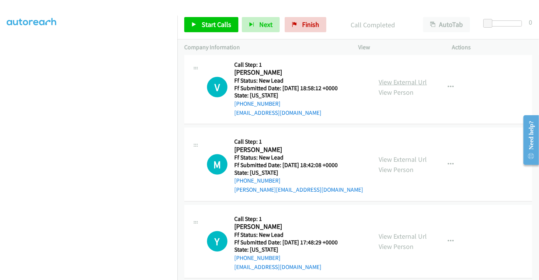
click at [407, 78] on link "View External Url" at bounding box center [403, 82] width 48 height 9
click at [395, 155] on link "View External Url" at bounding box center [403, 159] width 48 height 9
drag, startPoint x: 395, startPoint y: 147, endPoint x: 399, endPoint y: 160, distance: 13.9
click at [395, 155] on link "View External Url" at bounding box center [403, 159] width 48 height 9
click at [402, 232] on link "View External Url" at bounding box center [403, 236] width 48 height 9
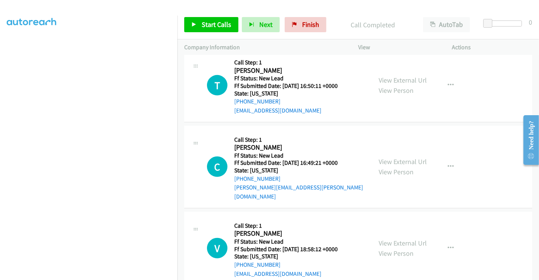
scroll to position [345, 0]
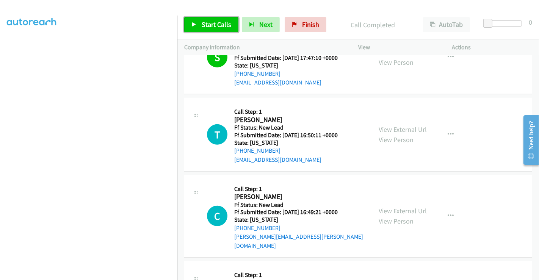
click at [205, 20] on link "Start Calls" at bounding box center [211, 24] width 54 height 15
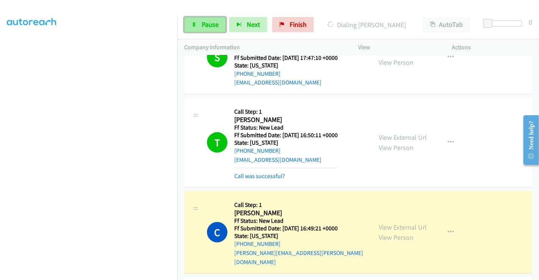
click at [210, 22] on span "Pause" at bounding box center [210, 24] width 17 height 9
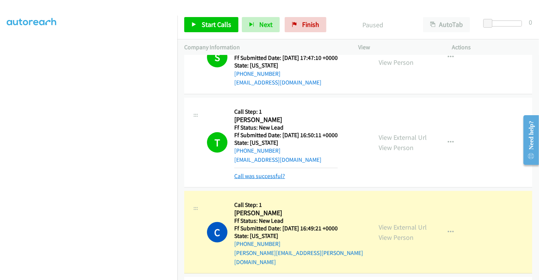
click at [260, 174] on link "Call was successful?" at bounding box center [259, 175] width 51 height 7
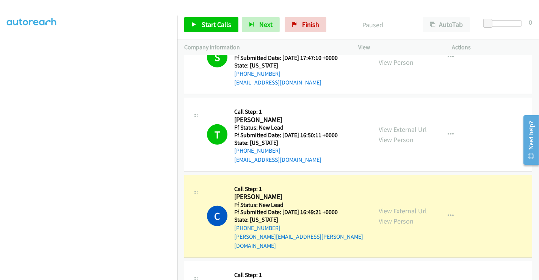
scroll to position [429, 0]
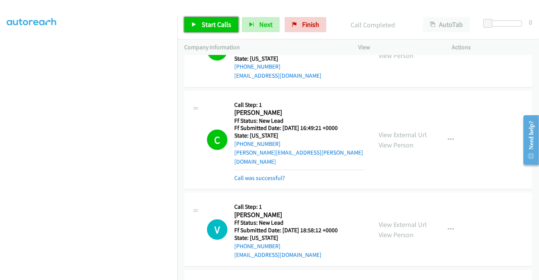
click at [206, 27] on span "Start Calls" at bounding box center [217, 24] width 30 height 9
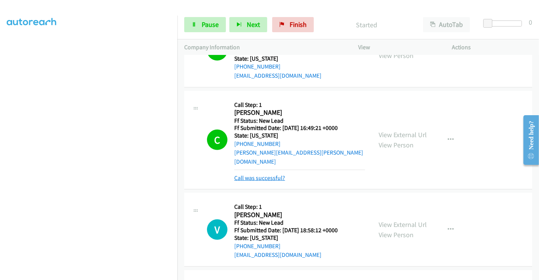
click at [275, 174] on link "Call was successful?" at bounding box center [259, 177] width 51 height 7
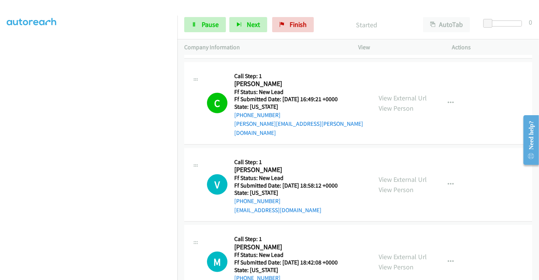
scroll to position [471, 0]
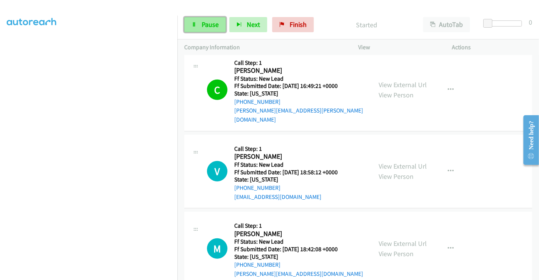
click at [207, 19] on link "Pause" at bounding box center [205, 24] width 42 height 15
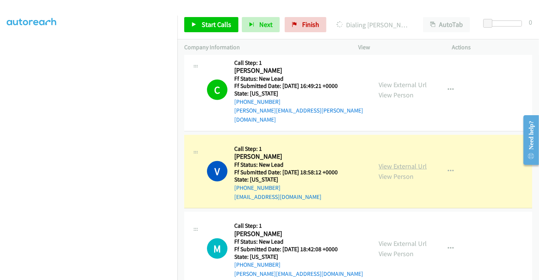
click at [394, 162] on link "View External Url" at bounding box center [403, 166] width 48 height 9
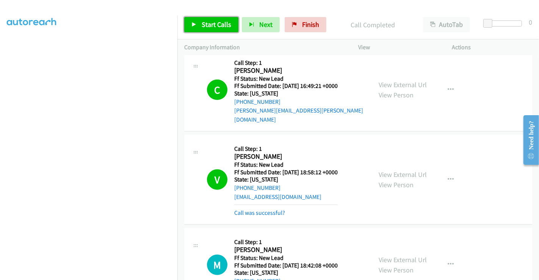
click at [213, 28] on span "Start Calls" at bounding box center [217, 24] width 30 height 9
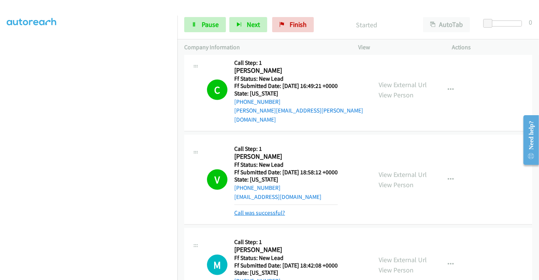
click at [272, 209] on link "Call was successful?" at bounding box center [259, 212] width 51 height 7
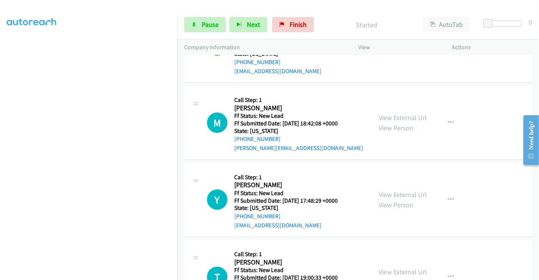
scroll to position [598, 0]
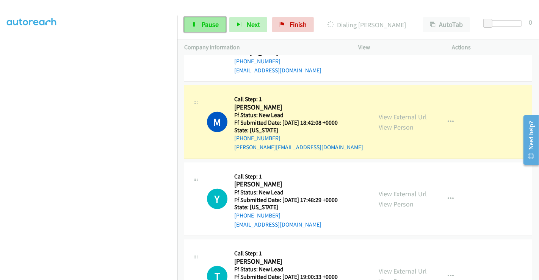
click at [206, 25] on span "Pause" at bounding box center [210, 24] width 17 height 9
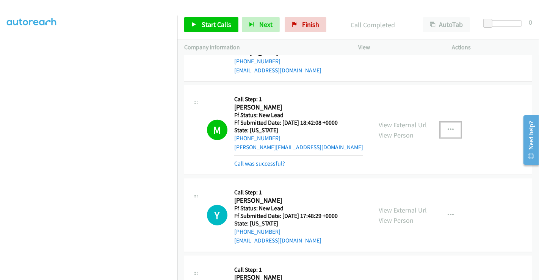
click at [448, 127] on icon "button" at bounding box center [451, 130] width 6 height 6
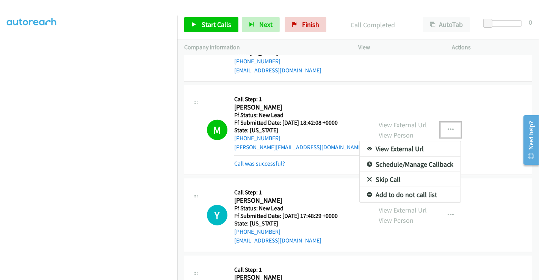
click at [392, 187] on link "Add to do not call list" at bounding box center [410, 194] width 101 height 15
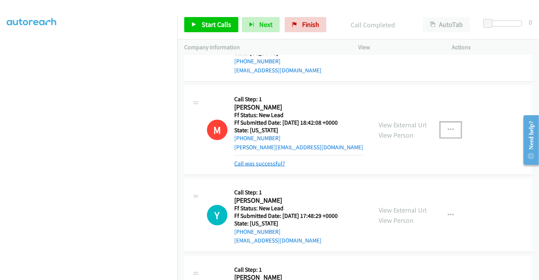
click at [261, 160] on link "Call was successful?" at bounding box center [259, 163] width 51 height 7
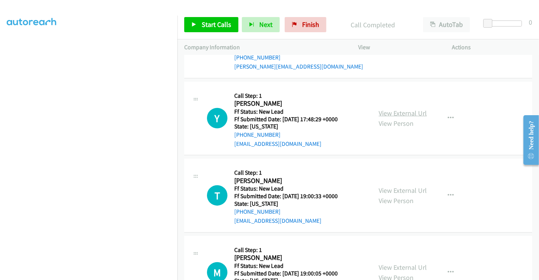
scroll to position [682, 0]
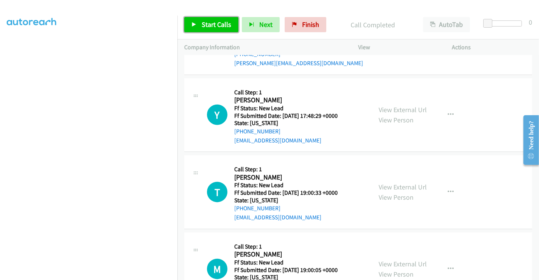
click at [217, 24] on span "Start Calls" at bounding box center [217, 24] width 30 height 9
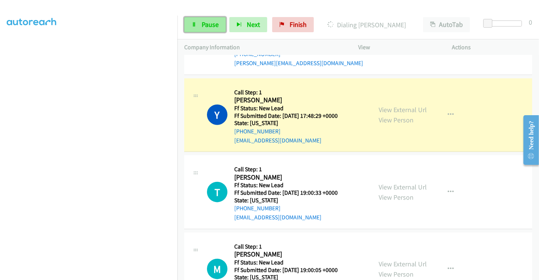
click at [202, 23] on span "Pause" at bounding box center [210, 24] width 17 height 9
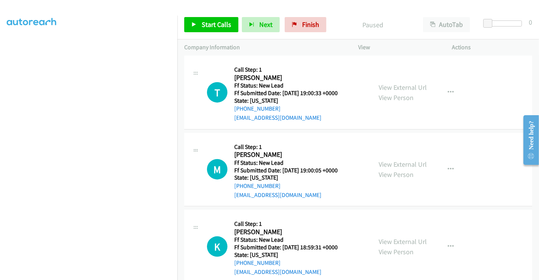
scroll to position [787, 0]
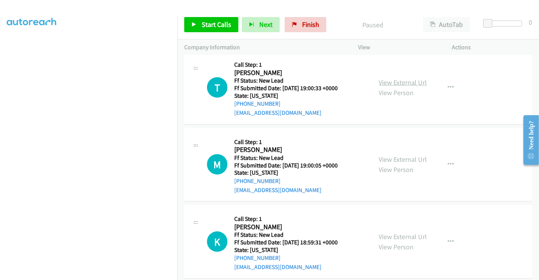
click at [395, 78] on link "View External Url" at bounding box center [403, 82] width 48 height 9
click at [390, 155] on link "View External Url" at bounding box center [403, 159] width 48 height 9
click at [401, 232] on link "View External Url" at bounding box center [403, 236] width 48 height 9
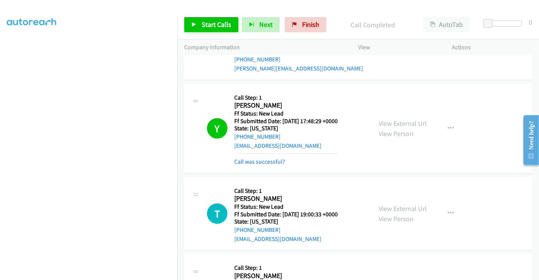
scroll to position [676, 0]
click at [279, 158] on link "Call was successful?" at bounding box center [259, 161] width 51 height 7
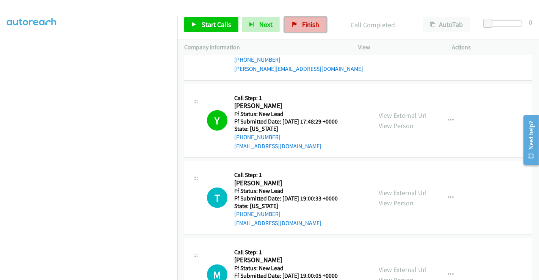
click at [302, 25] on span "Finish" at bounding box center [310, 24] width 17 height 9
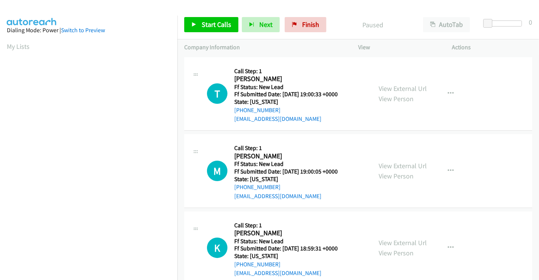
drag, startPoint x: 435, startPoint y: 28, endPoint x: 453, endPoint y: 110, distance: 83.1
click at [453, 110] on div "View External Url View Person View External Url Email Schedule/Manage Callback …" at bounding box center [422, 94] width 101 height 60
click at [448, 91] on icon "button" at bounding box center [451, 94] width 6 height 6
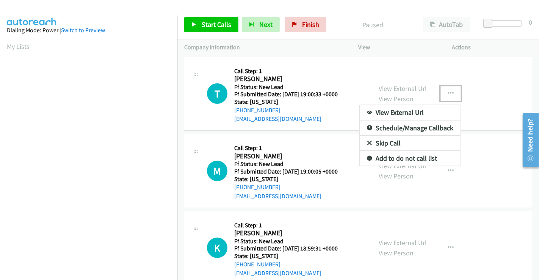
click at [391, 143] on link "Skip Call" at bounding box center [410, 143] width 101 height 15
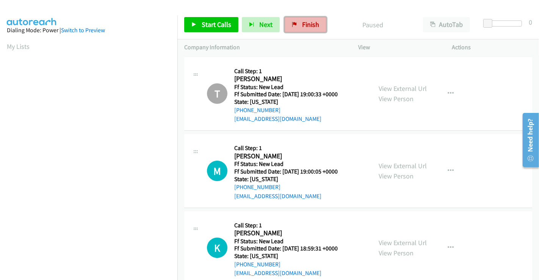
click at [292, 27] on icon at bounding box center [294, 24] width 5 height 5
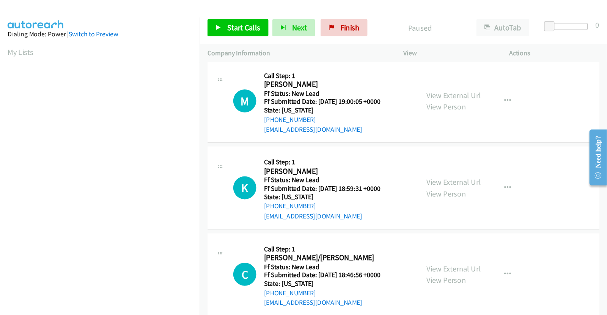
scroll to position [170, 0]
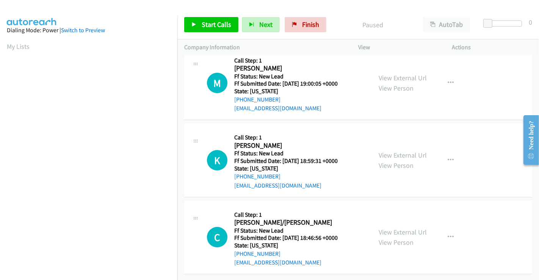
drag, startPoint x: 400, startPoint y: 226, endPoint x: 449, endPoint y: 254, distance: 57.0
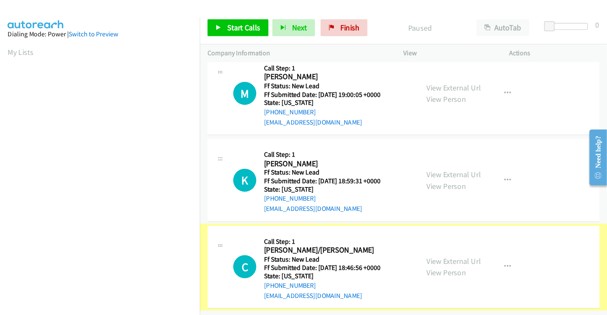
scroll to position [136, 0]
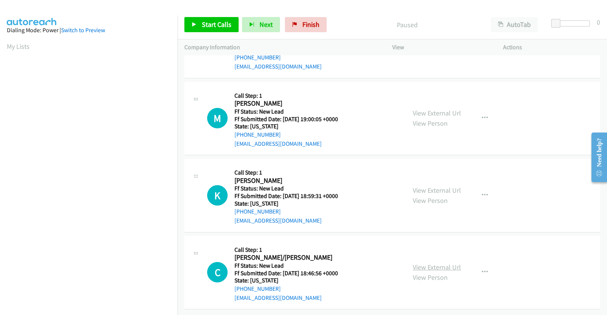
click at [428, 263] on link "View External Url" at bounding box center [436, 267] width 48 height 9
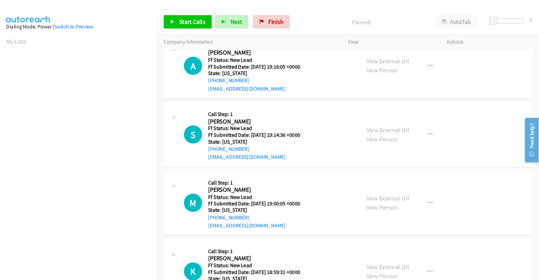
scroll to position [0, 0]
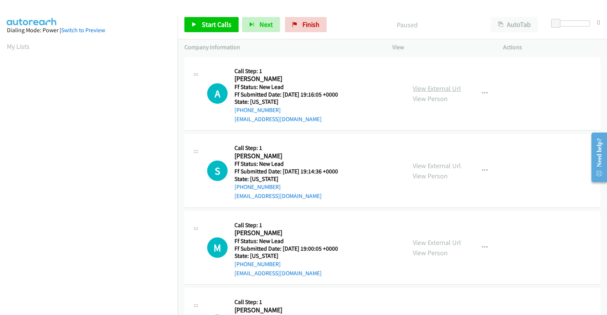
click at [440, 86] on link "View External Url" at bounding box center [436, 88] width 48 height 9
click at [441, 163] on link "View External Url" at bounding box center [436, 166] width 48 height 9
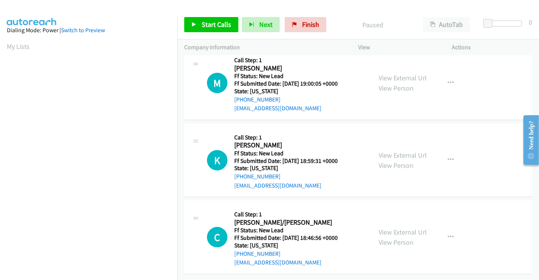
scroll to position [170, 0]
click at [216, 24] on span "Start Calls" at bounding box center [217, 24] width 30 height 9
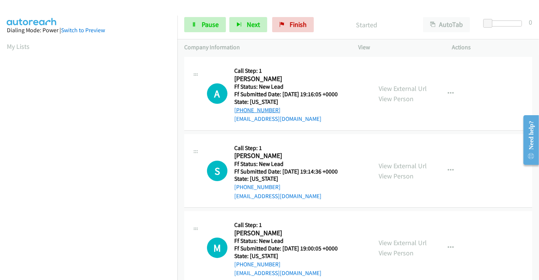
scroll to position [0, 0]
click at [202, 24] on span "Pause" at bounding box center [210, 24] width 17 height 9
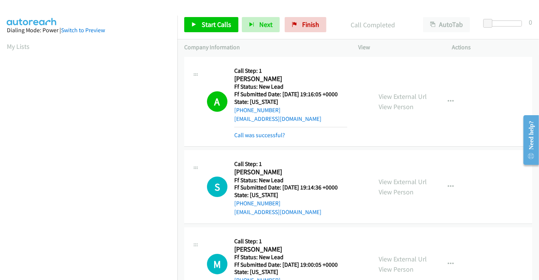
scroll to position [146, 0]
click at [214, 28] on span "Start Calls" at bounding box center [217, 24] width 30 height 9
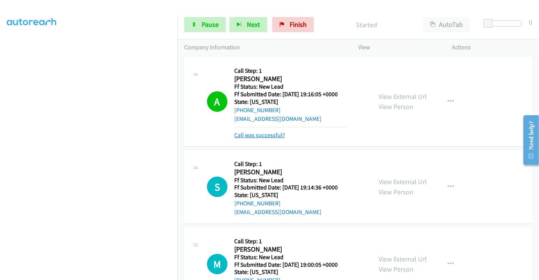
click at [265, 135] on link "Call was successful?" at bounding box center [259, 135] width 51 height 7
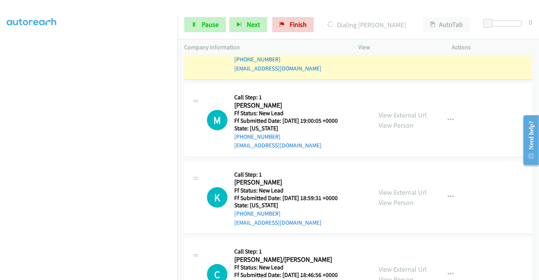
scroll to position [44, 0]
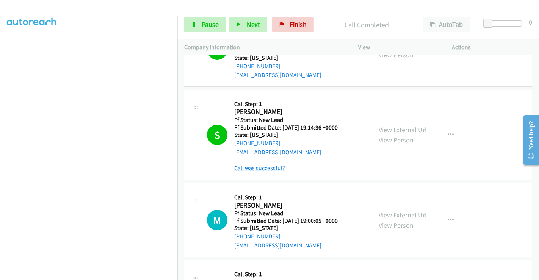
click at [273, 168] on link "Call was successful?" at bounding box center [259, 168] width 51 height 7
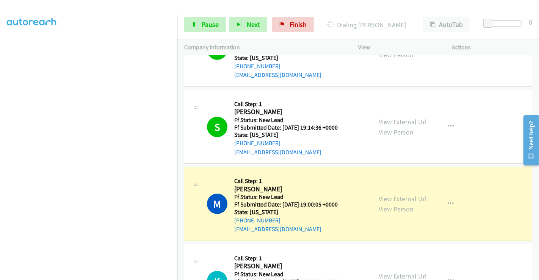
scroll to position [128, 0]
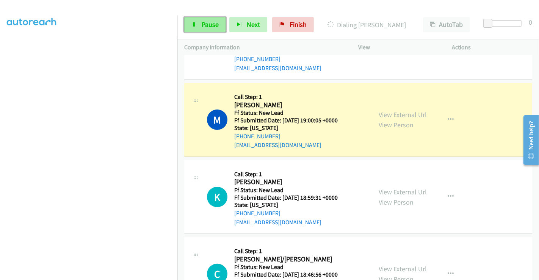
click at [192, 25] on icon at bounding box center [193, 24] width 5 height 5
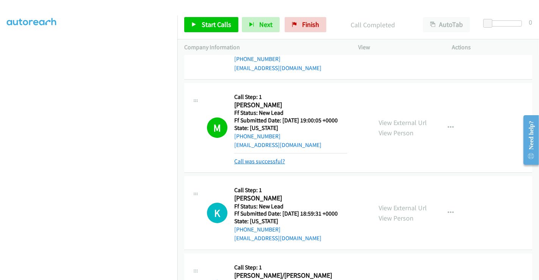
click at [266, 160] on link "Call was successful?" at bounding box center [259, 161] width 51 height 7
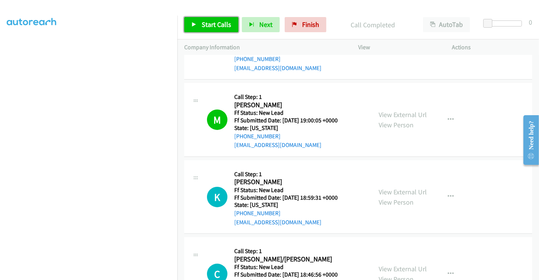
click at [215, 27] on span "Start Calls" at bounding box center [217, 24] width 30 height 9
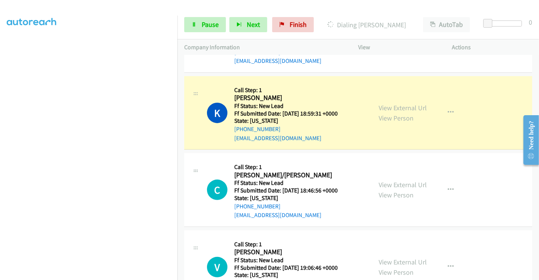
scroll to position [254, 0]
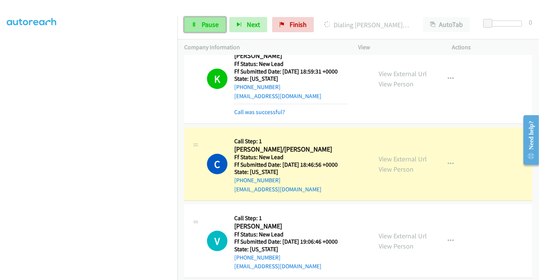
click at [200, 25] on link "Pause" at bounding box center [205, 24] width 42 height 15
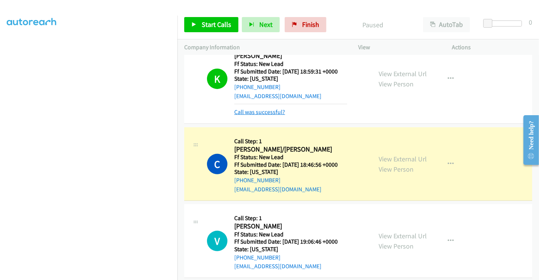
click at [266, 111] on link "Call was successful?" at bounding box center [259, 111] width 51 height 7
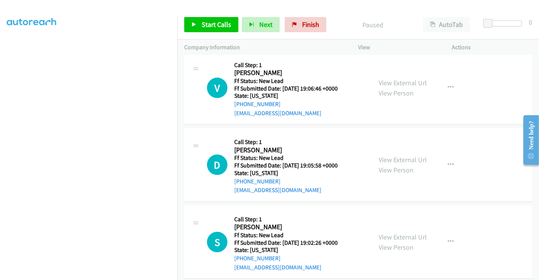
scroll to position [401, 0]
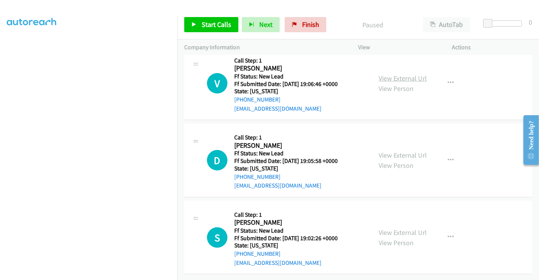
click at [398, 74] on link "View External Url" at bounding box center [403, 78] width 48 height 9
click at [393, 151] on link "View External Url" at bounding box center [403, 155] width 48 height 9
click at [404, 228] on link "View External Url" at bounding box center [403, 232] width 48 height 9
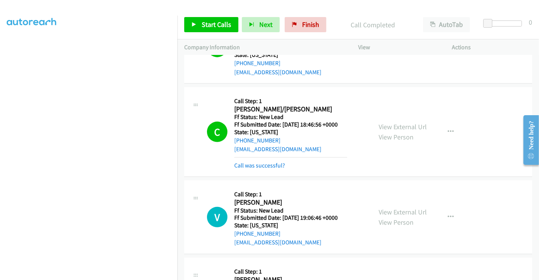
scroll to position [317, 0]
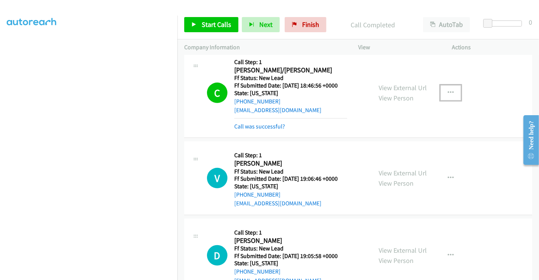
click at [450, 89] on button "button" at bounding box center [451, 92] width 20 height 15
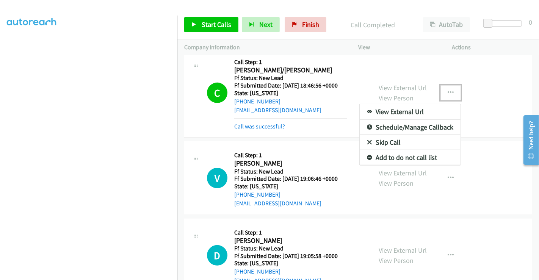
click at [397, 155] on link "Add to do not call list" at bounding box center [410, 157] width 101 height 15
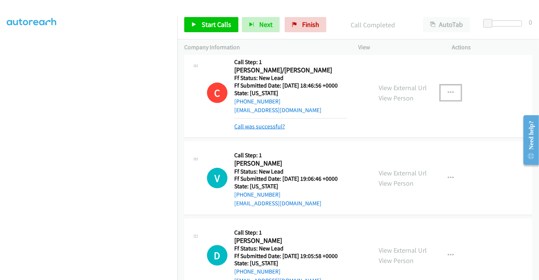
click at [267, 124] on link "Call was successful?" at bounding box center [259, 126] width 51 height 7
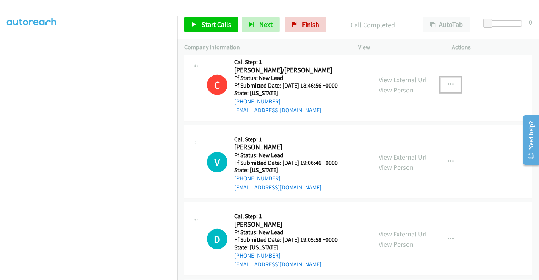
scroll to position [401, 0]
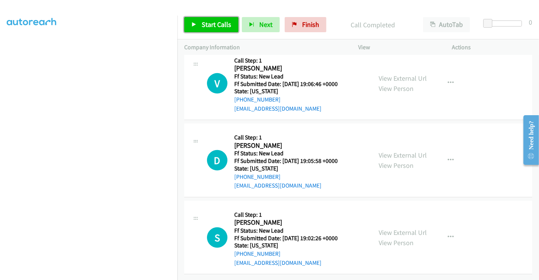
click at [205, 20] on span "Start Calls" at bounding box center [217, 24] width 30 height 9
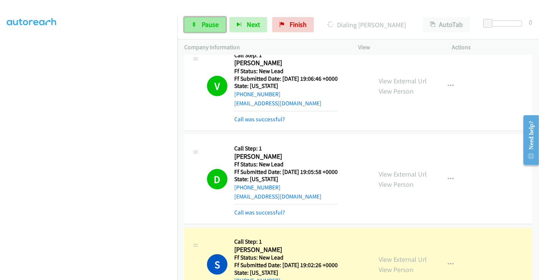
click at [214, 25] on span "Pause" at bounding box center [210, 24] width 17 height 9
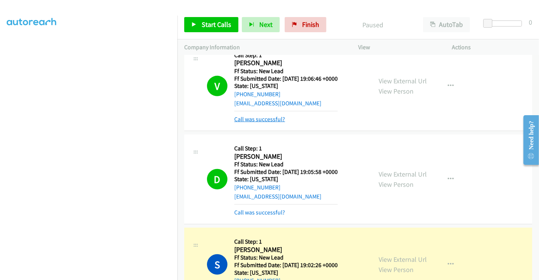
click at [259, 118] on link "Call was successful?" at bounding box center [259, 119] width 51 height 7
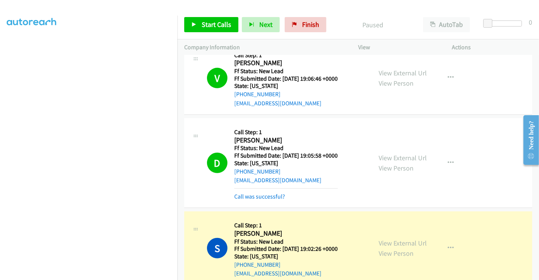
scroll to position [386, 0]
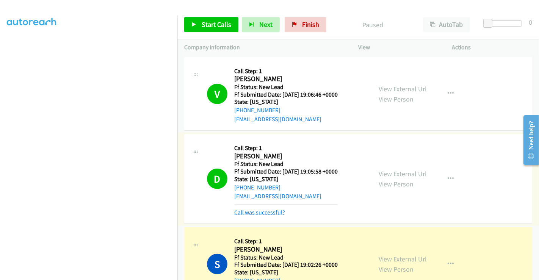
click at [271, 213] on link "Call was successful?" at bounding box center [259, 212] width 51 height 7
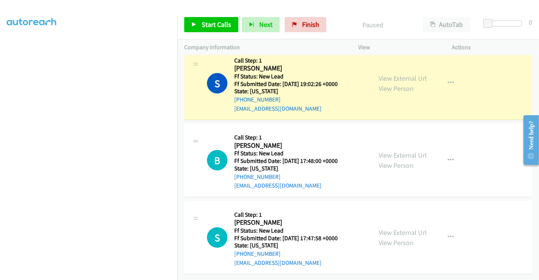
scroll to position [555, 0]
click at [409, 151] on link "View External Url" at bounding box center [403, 155] width 48 height 9
click at [403, 228] on link "View External Url" at bounding box center [403, 232] width 48 height 9
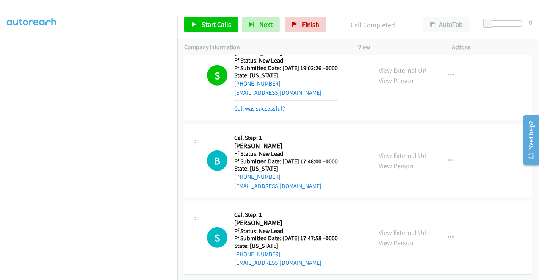
scroll to position [572, 0]
click at [198, 23] on link "Start Calls" at bounding box center [211, 24] width 54 height 15
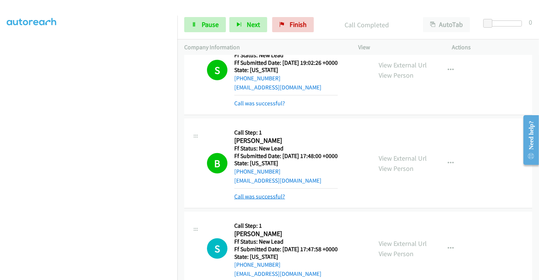
click at [267, 198] on link "Call was successful?" at bounding box center [259, 196] width 51 height 7
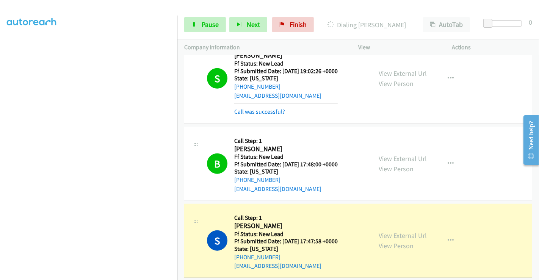
scroll to position [606, 0]
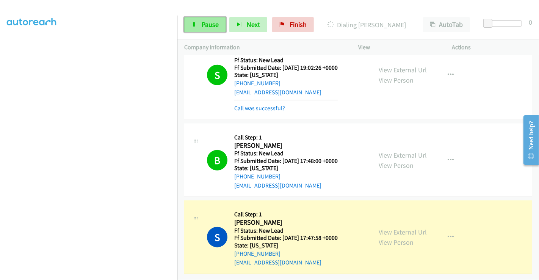
click at [207, 26] on span "Pause" at bounding box center [210, 24] width 17 height 9
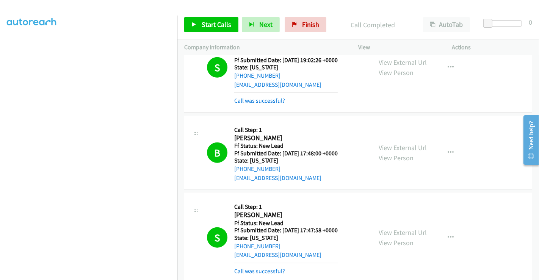
scroll to position [646, 0]
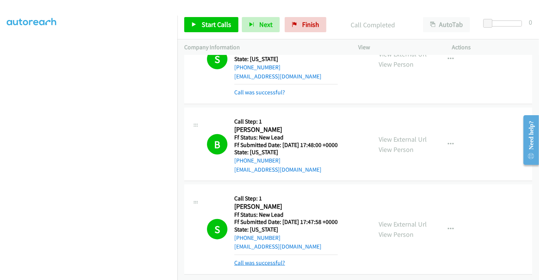
click at [266, 259] on link "Call was successful?" at bounding box center [259, 262] width 51 height 7
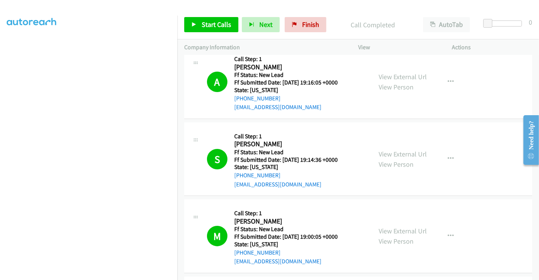
scroll to position [0, 0]
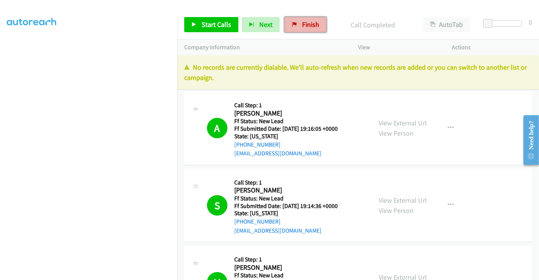
click at [302, 28] on span "Finish" at bounding box center [310, 24] width 17 height 9
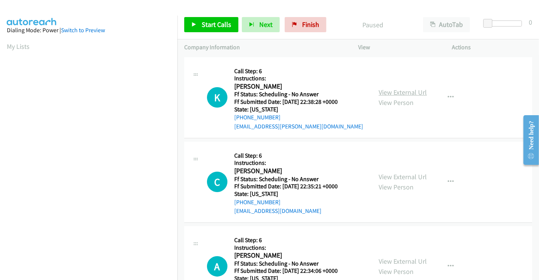
click at [408, 91] on link "View External Url" at bounding box center [403, 92] width 48 height 9
click at [399, 175] on link "View External Url" at bounding box center [403, 176] width 48 height 9
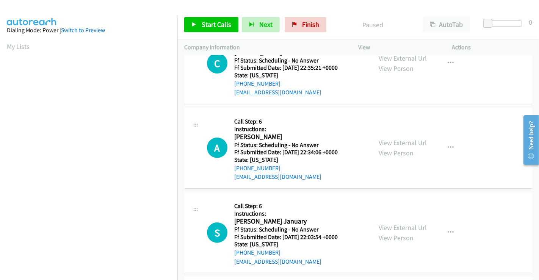
scroll to position [126, 0]
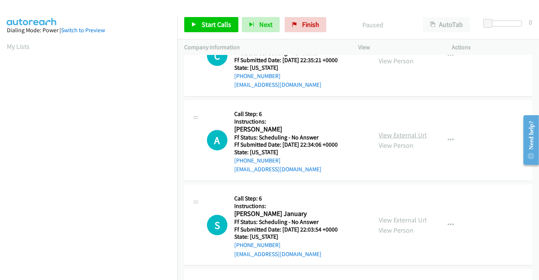
click at [405, 132] on link "View External Url" at bounding box center [403, 135] width 48 height 9
click at [403, 217] on link "View External Url" at bounding box center [403, 220] width 48 height 9
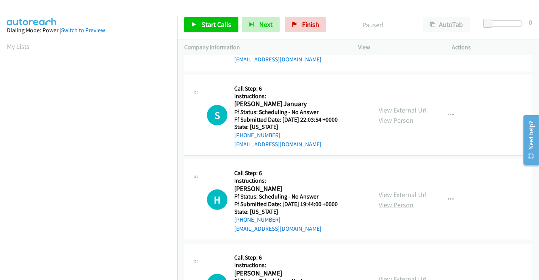
scroll to position [252, 0]
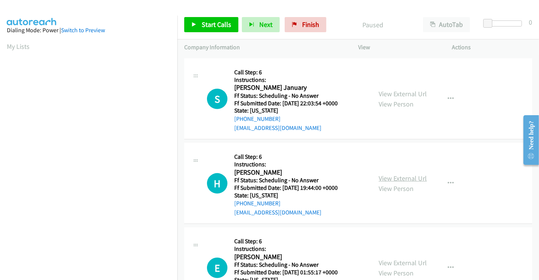
click at [398, 179] on link "View External Url" at bounding box center [403, 178] width 48 height 9
click at [396, 260] on link "View External Url" at bounding box center [403, 263] width 48 height 9
click at [217, 25] on span "Start Calls" at bounding box center [217, 24] width 30 height 9
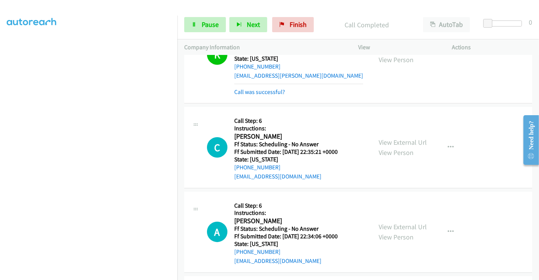
scroll to position [0, 0]
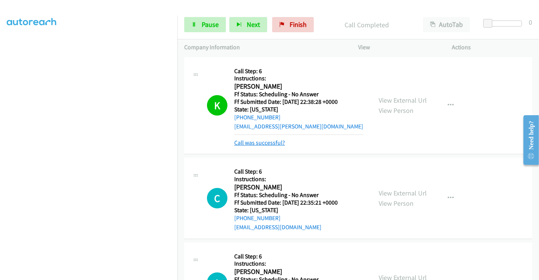
click at [267, 143] on link "Call was successful?" at bounding box center [259, 142] width 51 height 7
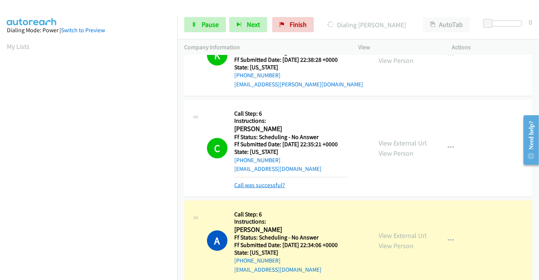
click at [264, 188] on link "Call was successful?" at bounding box center [259, 185] width 51 height 7
click at [271, 184] on link "Call was successful?" at bounding box center [259, 185] width 51 height 7
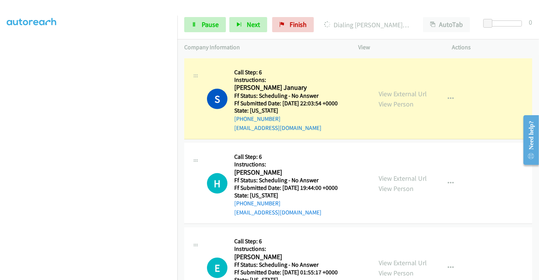
scroll to position [129, 0]
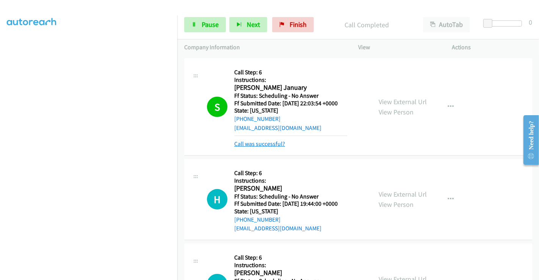
click at [257, 143] on link "Call was successful?" at bounding box center [259, 143] width 51 height 7
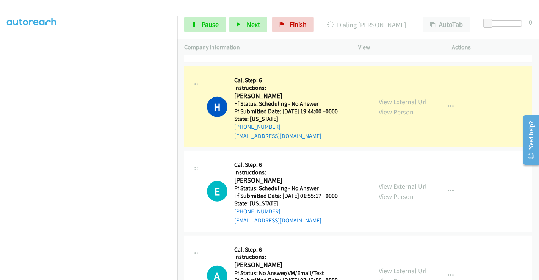
scroll to position [337, 0]
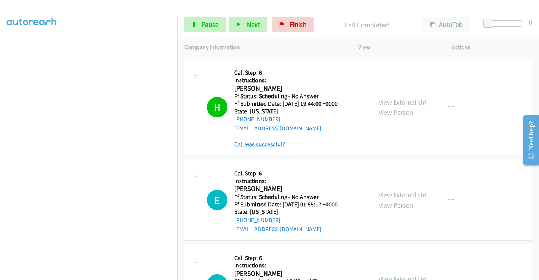
click at [262, 142] on link "Call was successful?" at bounding box center [259, 144] width 51 height 7
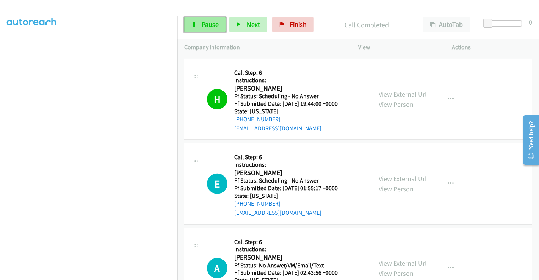
click at [205, 23] on span "Pause" at bounding box center [210, 24] width 17 height 9
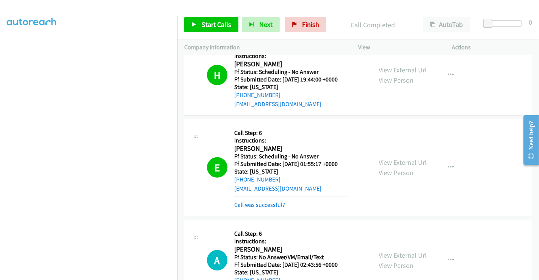
scroll to position [421, 0]
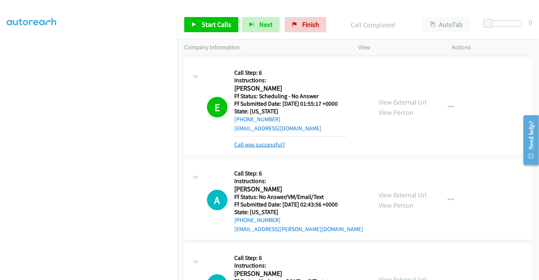
click at [271, 142] on link "Call was successful?" at bounding box center [259, 144] width 51 height 7
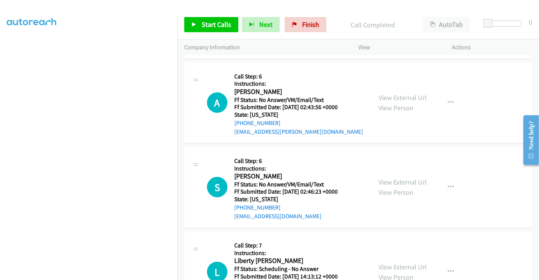
scroll to position [505, 0]
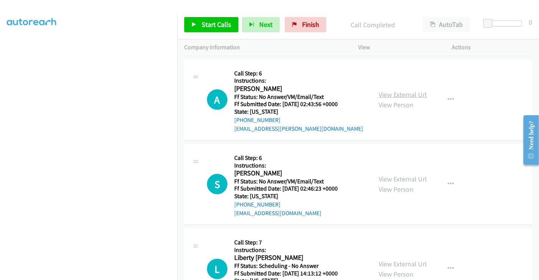
click at [402, 91] on link "View External Url" at bounding box center [403, 94] width 48 height 9
click at [389, 177] on link "View External Url" at bounding box center [403, 179] width 48 height 9
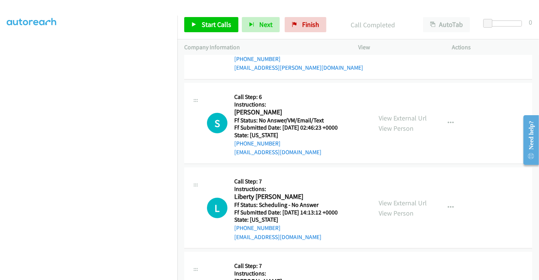
scroll to position [632, 0]
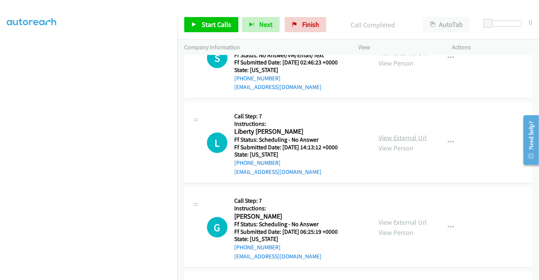
click at [390, 136] on link "View External Url" at bounding box center [403, 137] width 48 height 9
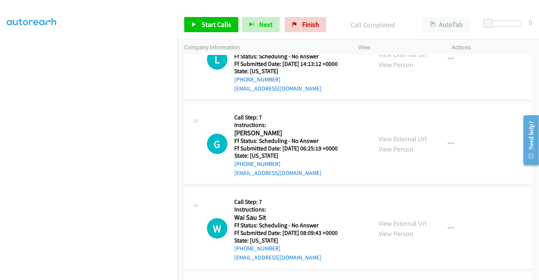
scroll to position [716, 0]
click at [395, 134] on link "View External Url" at bounding box center [403, 138] width 48 height 9
click at [390, 218] on link "View External Url" at bounding box center [403, 222] width 48 height 9
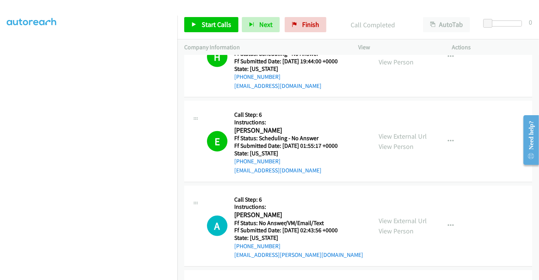
scroll to position [505, 0]
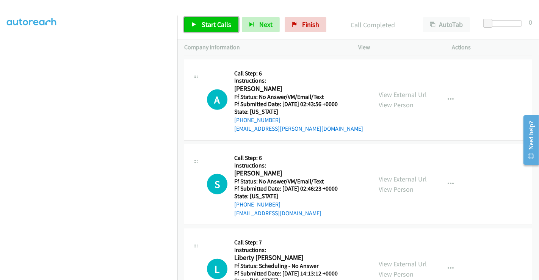
click at [206, 25] on span "Start Calls" at bounding box center [217, 24] width 30 height 9
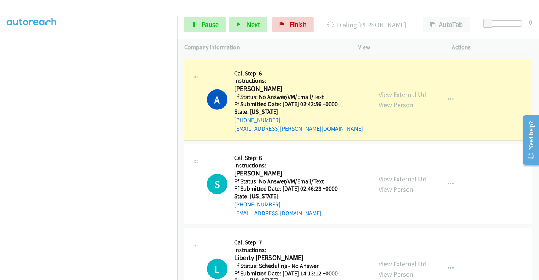
scroll to position [126, 0]
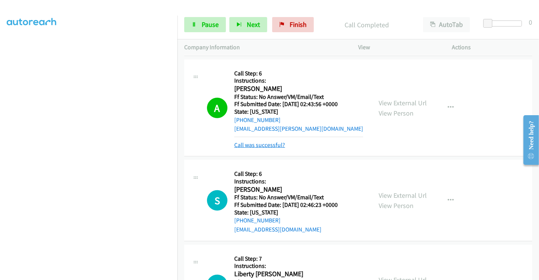
click at [271, 144] on link "Call was successful?" at bounding box center [259, 144] width 51 height 7
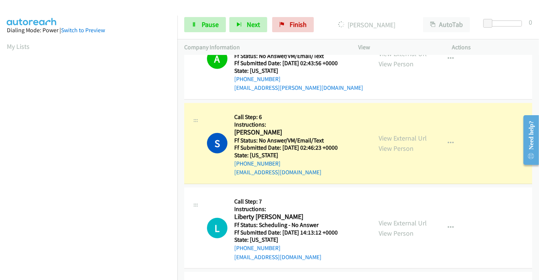
scroll to position [547, 0]
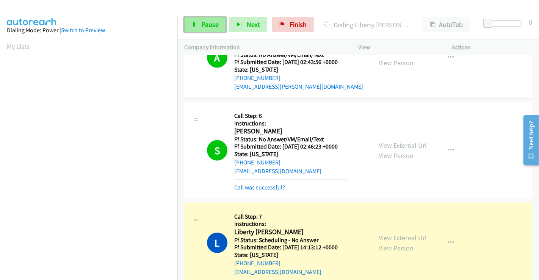
click at [207, 27] on span "Pause" at bounding box center [210, 24] width 17 height 9
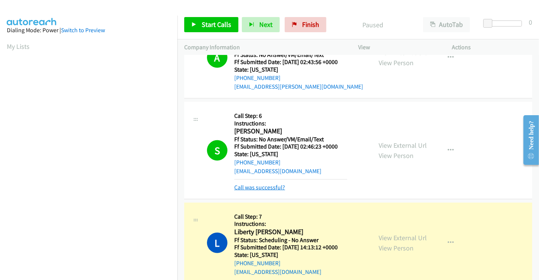
click at [273, 186] on link "Call was successful?" at bounding box center [259, 187] width 51 height 7
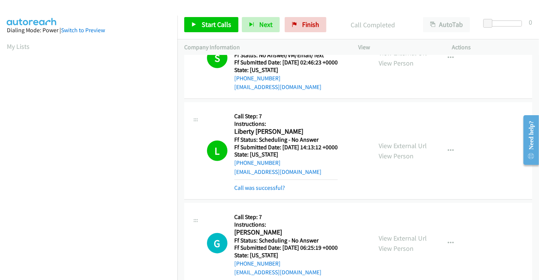
scroll to position [146, 0]
click at [258, 187] on link "Call was successful?" at bounding box center [259, 187] width 51 height 7
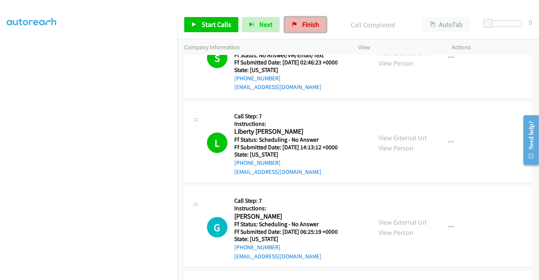
click at [302, 23] on span "Finish" at bounding box center [310, 24] width 17 height 9
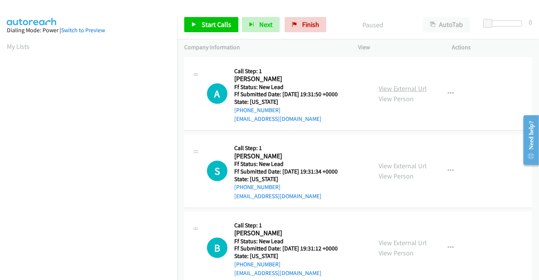
click at [393, 87] on link "View External Url" at bounding box center [403, 88] width 48 height 9
click at [395, 166] on link "View External Url" at bounding box center [403, 166] width 48 height 9
click at [401, 241] on link "View External Url" at bounding box center [403, 242] width 48 height 9
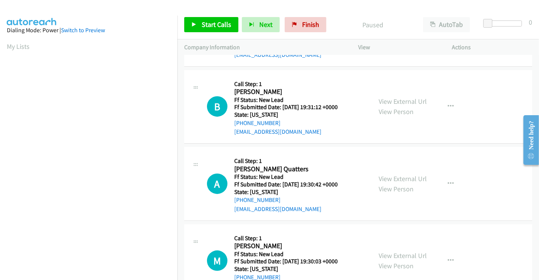
scroll to position [168, 0]
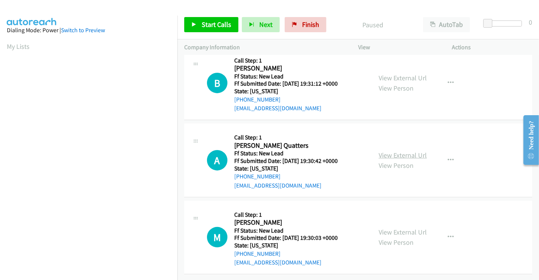
click at [394, 152] on link "View External Url" at bounding box center [403, 155] width 48 height 9
click at [397, 228] on link "View External Url" at bounding box center [403, 232] width 48 height 9
drag, startPoint x: 209, startPoint y: 23, endPoint x: 211, endPoint y: 28, distance: 5.3
click at [209, 23] on span "Start Calls" at bounding box center [217, 24] width 30 height 9
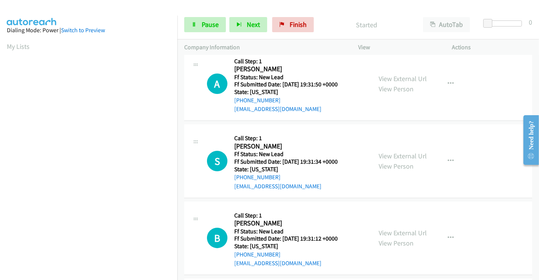
scroll to position [0, 0]
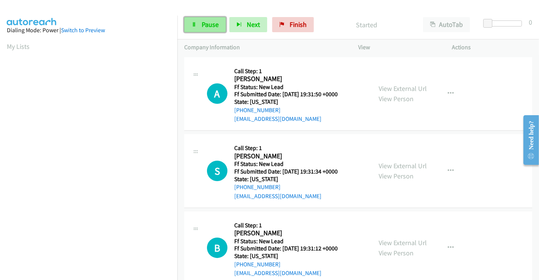
click at [207, 21] on span "Pause" at bounding box center [210, 24] width 17 height 9
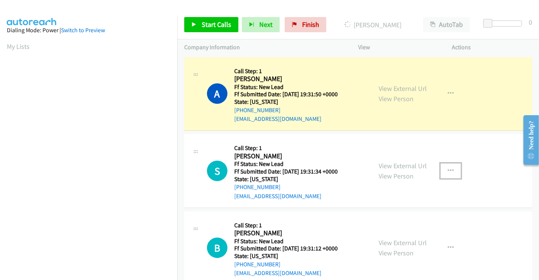
click at [448, 169] on icon "button" at bounding box center [451, 171] width 6 height 6
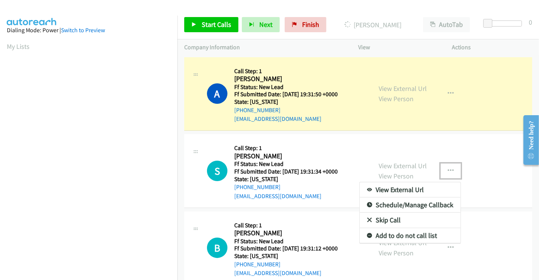
click at [386, 221] on link "Skip Call" at bounding box center [410, 220] width 101 height 15
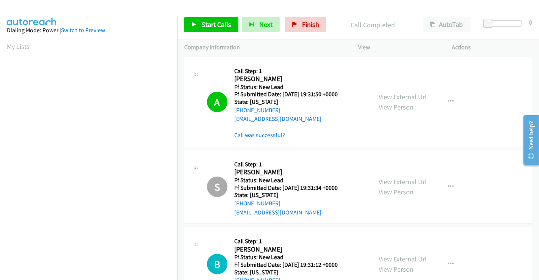
scroll to position [146, 0]
click at [269, 135] on link "Call was successful?" at bounding box center [259, 135] width 51 height 7
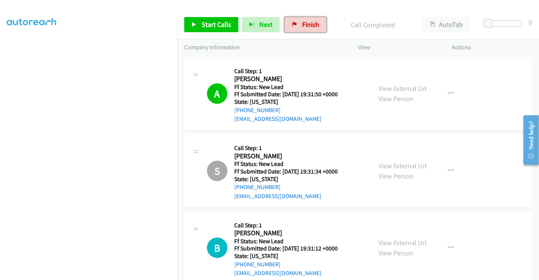
click at [296, 20] on link "Finish" at bounding box center [306, 24] width 42 height 15
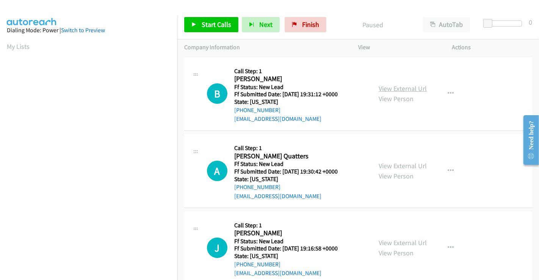
click at [395, 88] on link "View External Url" at bounding box center [403, 88] width 48 height 9
click at [395, 163] on link "View External Url" at bounding box center [403, 166] width 48 height 9
click at [391, 243] on link "View External Url" at bounding box center [403, 242] width 48 height 9
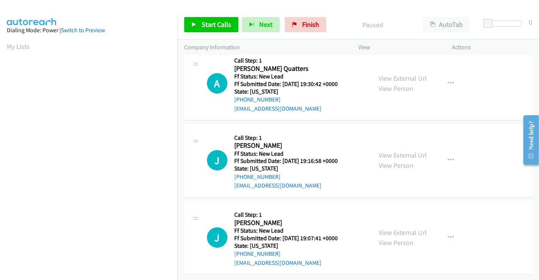
scroll to position [93, 0]
click at [401, 228] on link "View External Url" at bounding box center [403, 232] width 48 height 9
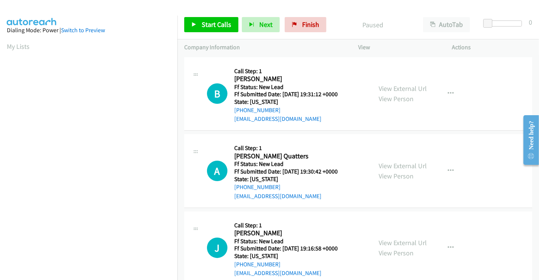
scroll to position [0, 0]
click at [218, 23] on span "Start Calls" at bounding box center [217, 24] width 30 height 9
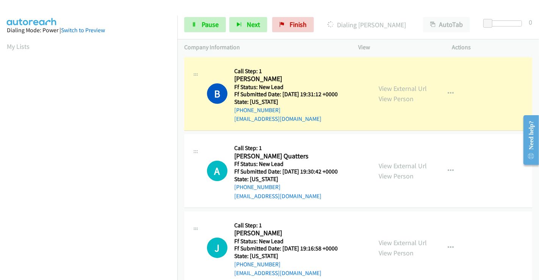
scroll to position [146, 0]
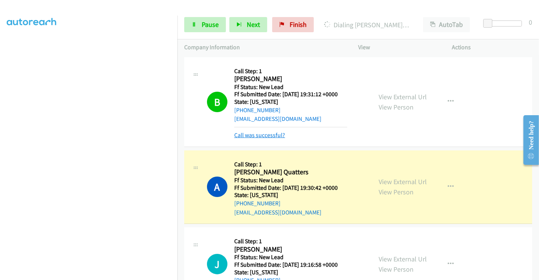
click at [264, 132] on link "Call was successful?" at bounding box center [259, 135] width 51 height 7
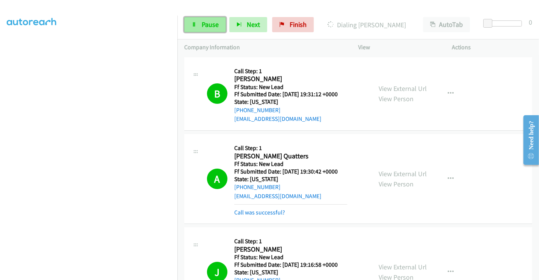
click at [205, 23] on span "Pause" at bounding box center [210, 24] width 17 height 9
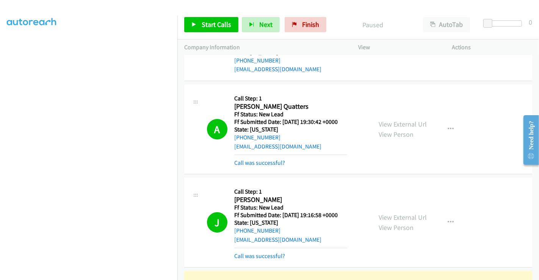
scroll to position [84, 0]
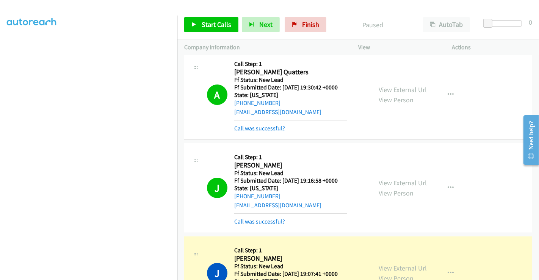
click at [271, 125] on link "Call was successful?" at bounding box center [259, 128] width 51 height 7
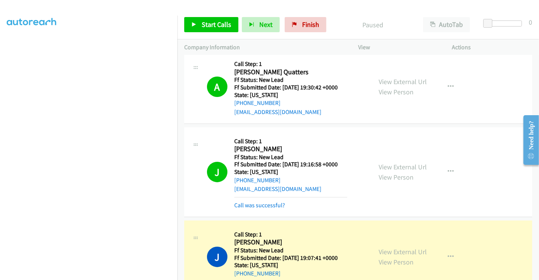
click at [260, 200] on mb0 "Call was successful?" at bounding box center [290, 203] width 113 height 13
click at [260, 205] on link "Call was successful?" at bounding box center [259, 205] width 51 height 7
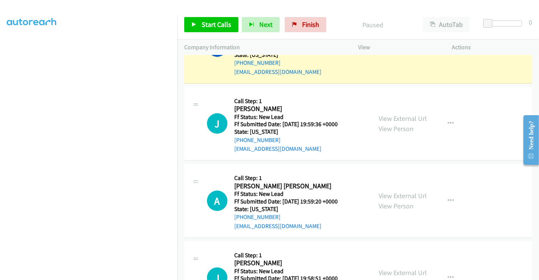
scroll to position [325, 0]
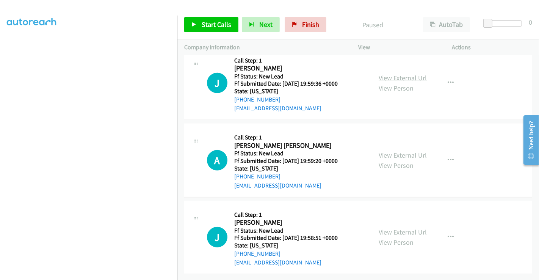
click at [397, 74] on link "View External Url" at bounding box center [403, 78] width 48 height 9
click at [399, 151] on link "View External Url" at bounding box center [403, 155] width 48 height 9
click at [398, 228] on link "View External Url" at bounding box center [403, 232] width 48 height 9
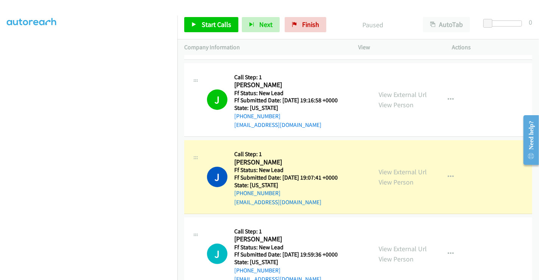
scroll to position [210, 0]
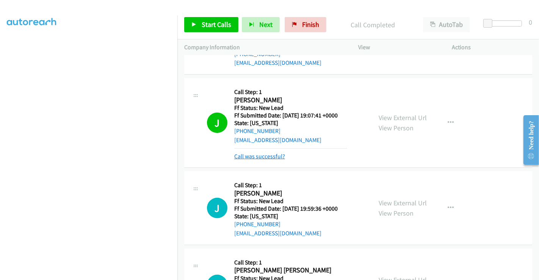
click at [259, 153] on link "Call was successful?" at bounding box center [259, 156] width 51 height 7
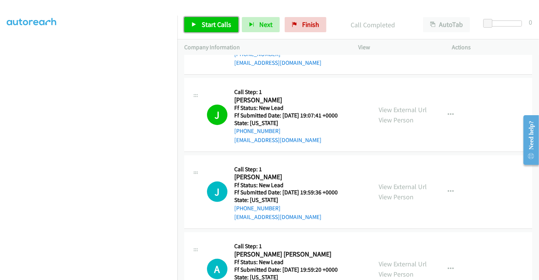
click at [214, 25] on span "Start Calls" at bounding box center [217, 24] width 30 height 9
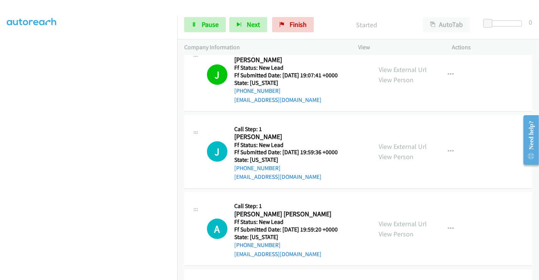
scroll to position [325, 0]
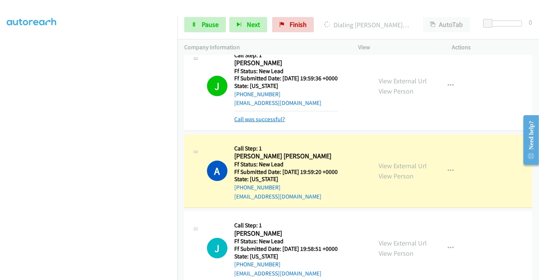
click at [256, 119] on link "Call was successful?" at bounding box center [259, 119] width 51 height 7
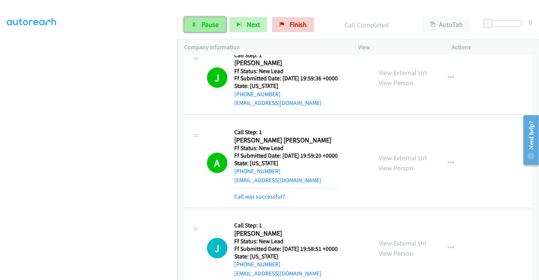
click at [209, 20] on span "Pause" at bounding box center [210, 24] width 17 height 9
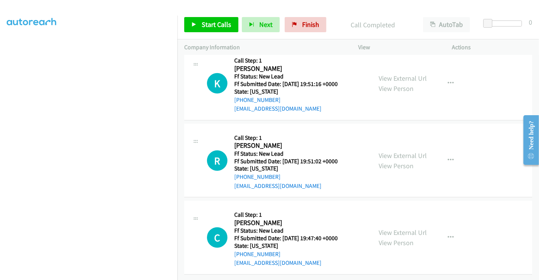
scroll to position [588, 0]
click at [393, 74] on link "View External Url" at bounding box center [403, 78] width 48 height 9
click at [398, 151] on link "View External Url" at bounding box center [403, 155] width 48 height 9
click at [401, 228] on link "View External Url" at bounding box center [403, 232] width 48 height 9
click at [205, 24] on span "Start Calls" at bounding box center [217, 24] width 30 height 9
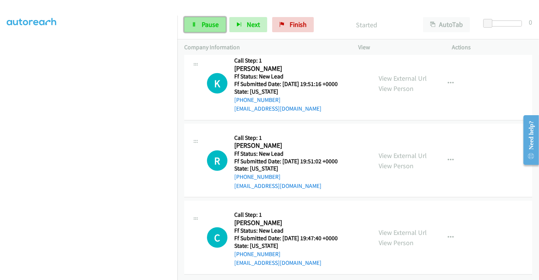
click at [205, 24] on span "Pause" at bounding box center [210, 24] width 17 height 9
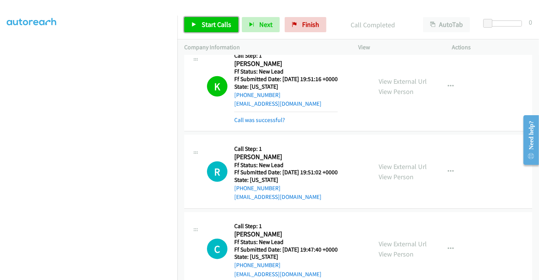
click at [207, 22] on span "Start Calls" at bounding box center [217, 24] width 30 height 9
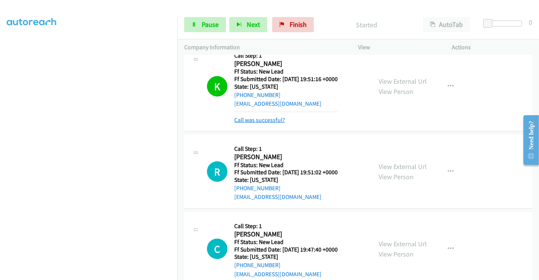
click at [274, 121] on link "Call was successful?" at bounding box center [259, 119] width 51 height 7
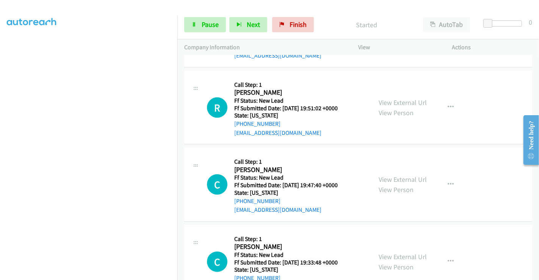
scroll to position [623, 0]
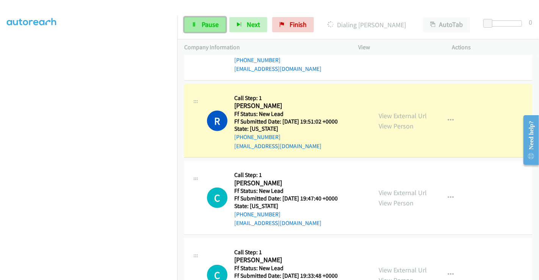
click at [207, 25] on span "Pause" at bounding box center [210, 24] width 17 height 9
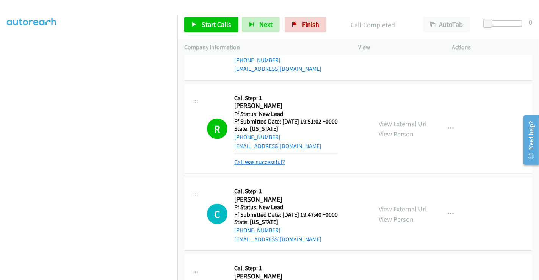
click at [272, 160] on link "Call was successful?" at bounding box center [259, 161] width 51 height 7
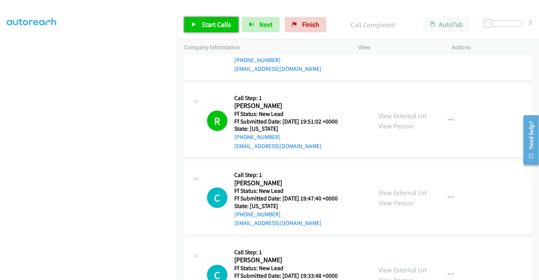
click at [218, 24] on span "Start Calls" at bounding box center [217, 24] width 30 height 9
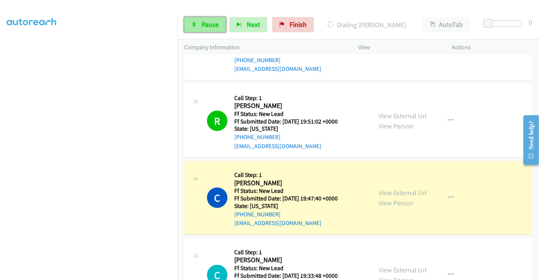
click at [205, 24] on span "Pause" at bounding box center [210, 24] width 17 height 9
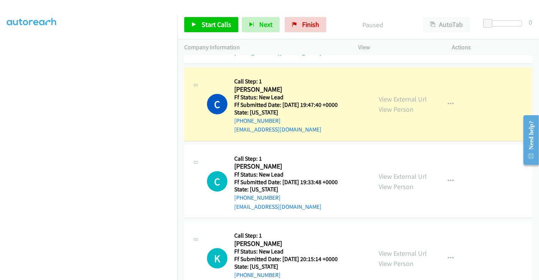
scroll to position [727, 0]
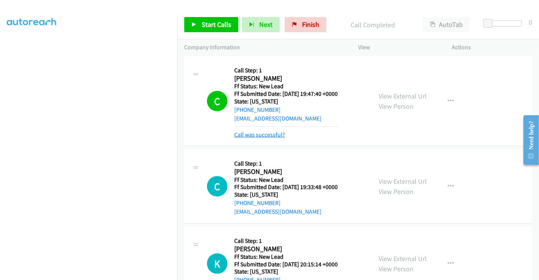
click at [270, 134] on link "Call was successful?" at bounding box center [259, 134] width 51 height 7
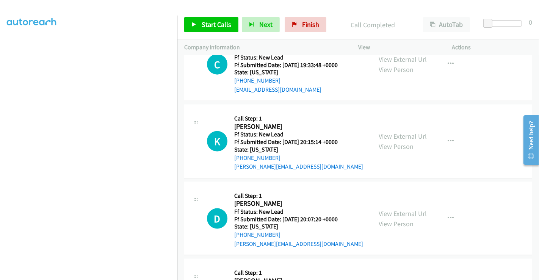
scroll to position [769, 0]
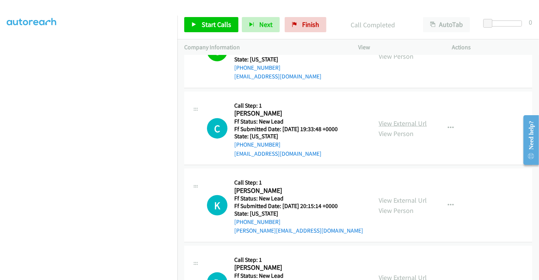
click at [399, 122] on link "View External Url" at bounding box center [403, 123] width 48 height 9
click at [396, 196] on link "View External Url" at bounding box center [403, 200] width 48 height 9
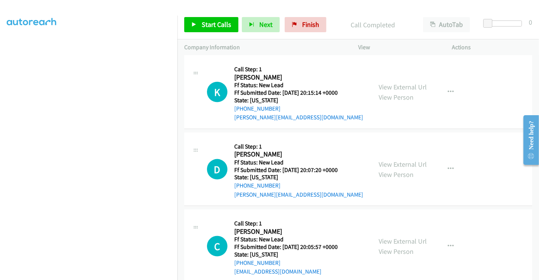
scroll to position [895, 0]
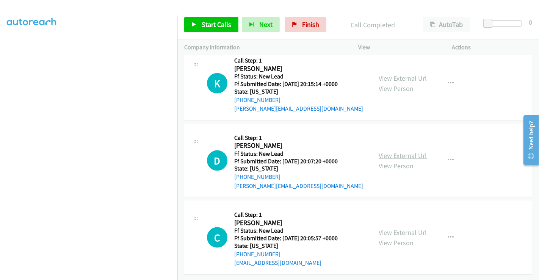
click at [398, 152] on link "View External Url" at bounding box center [403, 155] width 48 height 9
click at [388, 228] on link "View External Url" at bounding box center [403, 232] width 48 height 9
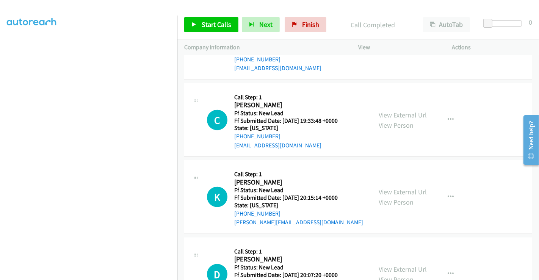
scroll to position [727, 0]
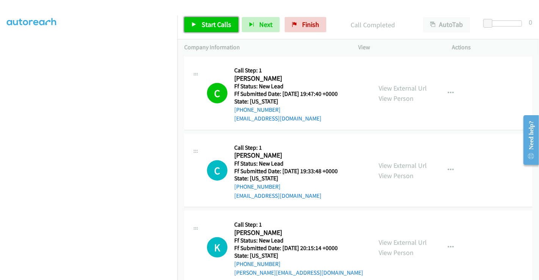
click at [213, 25] on span "Start Calls" at bounding box center [217, 24] width 30 height 9
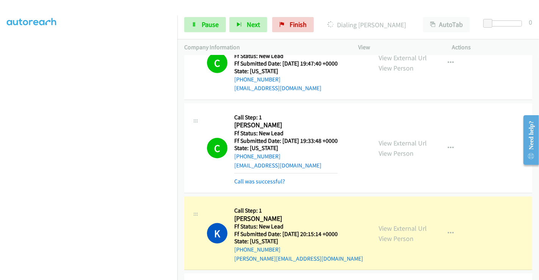
scroll to position [853, 0]
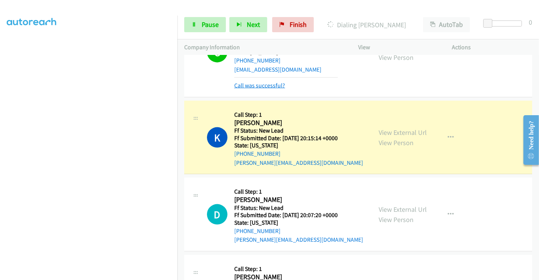
click at [260, 82] on link "Call was successful?" at bounding box center [259, 85] width 51 height 7
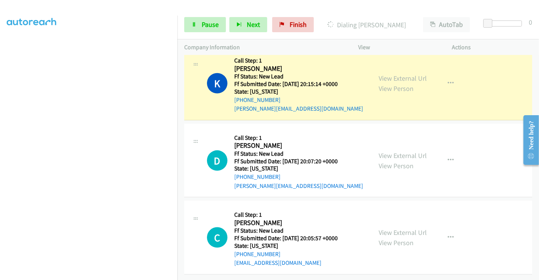
scroll to position [895, 0]
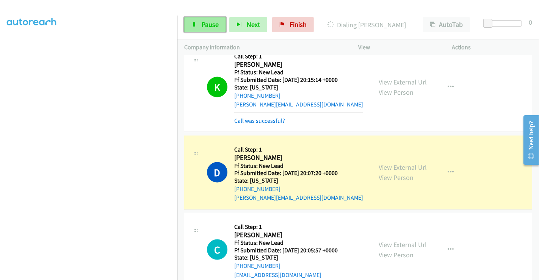
click at [204, 22] on span "Pause" at bounding box center [210, 24] width 17 height 9
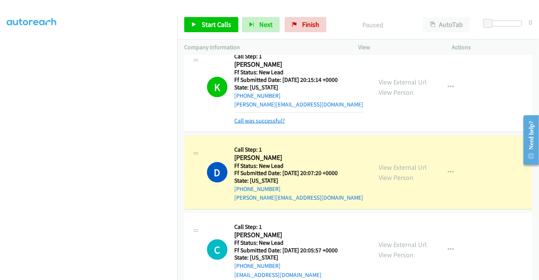
click at [271, 121] on link "Call was successful?" at bounding box center [259, 120] width 51 height 7
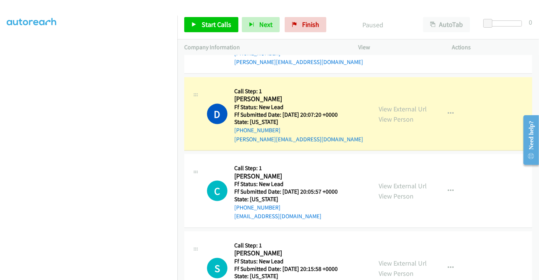
scroll to position [973, 0]
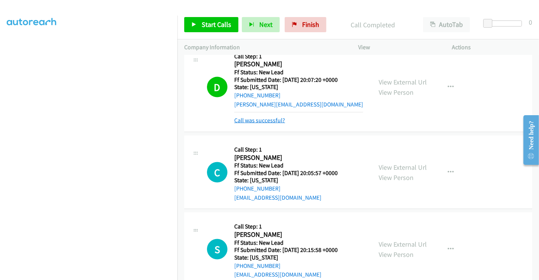
click at [251, 118] on link "Call was successful?" at bounding box center [259, 120] width 51 height 7
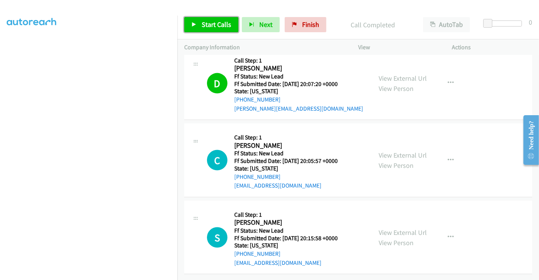
click at [218, 27] on span "Start Calls" at bounding box center [217, 24] width 30 height 9
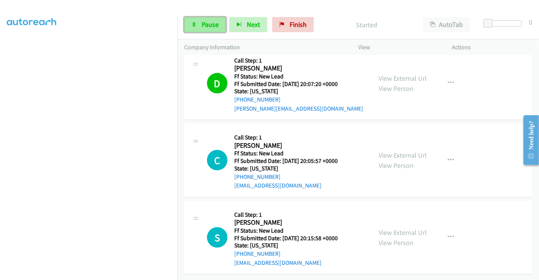
click at [205, 24] on span "Pause" at bounding box center [210, 24] width 17 height 9
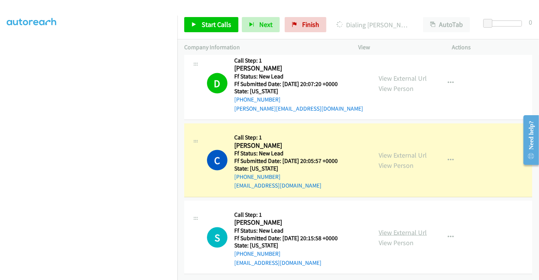
click at [394, 228] on link "View External Url" at bounding box center [403, 232] width 48 height 9
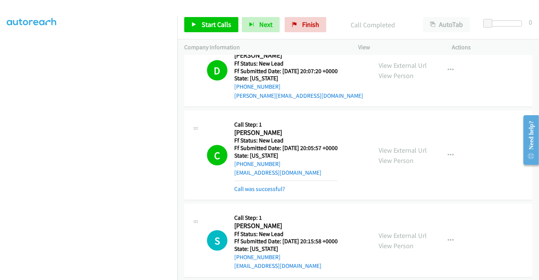
scroll to position [989, 0]
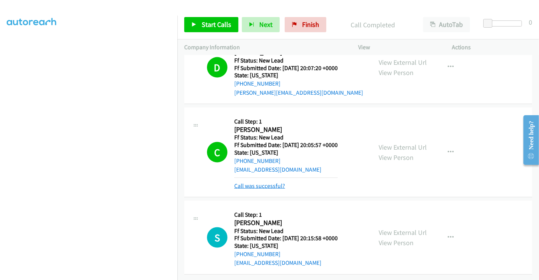
click at [267, 182] on link "Call was successful?" at bounding box center [259, 185] width 51 height 7
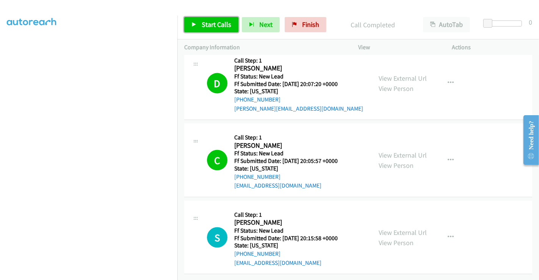
click at [207, 24] on span "Start Calls" at bounding box center [217, 24] width 30 height 9
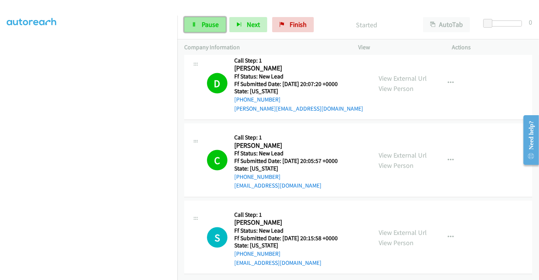
click at [204, 24] on span "Pause" at bounding box center [210, 24] width 17 height 9
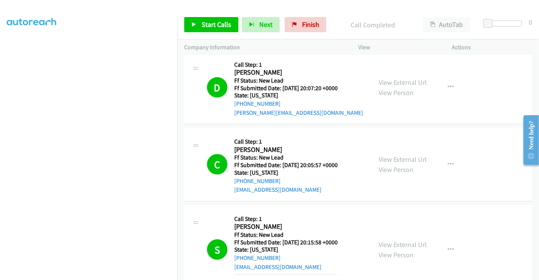
scroll to position [1023, 0]
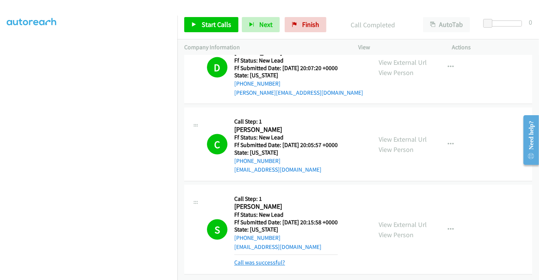
click at [273, 259] on link "Call was successful?" at bounding box center [259, 262] width 51 height 7
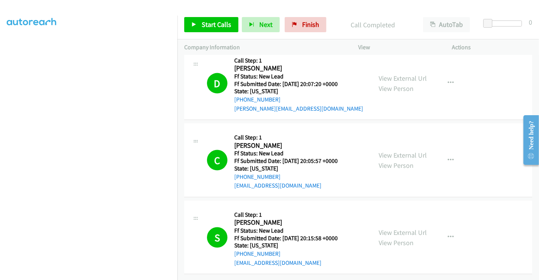
scroll to position [1007, 0]
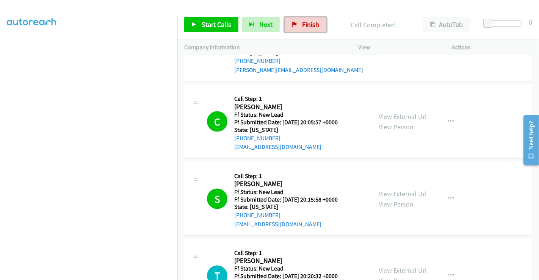
drag, startPoint x: 302, startPoint y: 20, endPoint x: 300, endPoint y: 47, distance: 26.6
click at [302, 21] on span "Finish" at bounding box center [310, 24] width 17 height 9
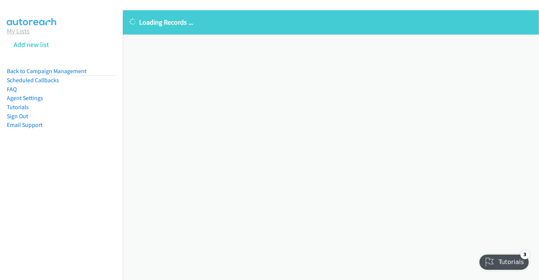
click at [19, 31] on link "My Lists" at bounding box center [18, 31] width 23 height 9
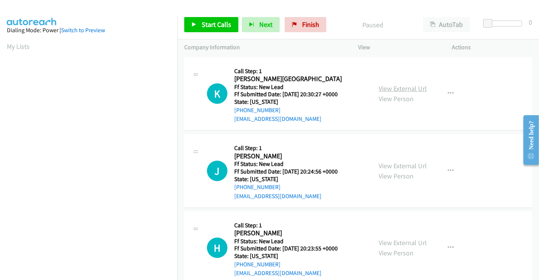
click at [392, 87] on link "View External Url" at bounding box center [403, 88] width 48 height 9
click at [401, 166] on link "View External Url" at bounding box center [403, 166] width 48 height 9
click at [396, 243] on link "View External Url" at bounding box center [403, 242] width 48 height 9
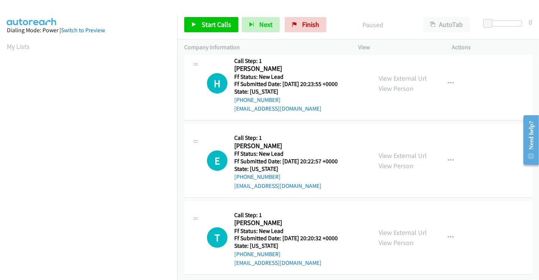
scroll to position [170, 0]
click at [396, 151] on link "View External Url" at bounding box center [403, 155] width 48 height 9
click at [395, 228] on link "View External Url" at bounding box center [403, 232] width 48 height 9
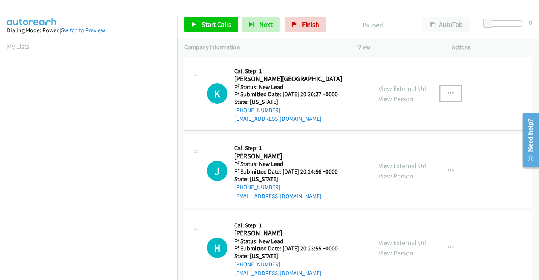
click at [448, 93] on icon "button" at bounding box center [451, 94] width 6 height 6
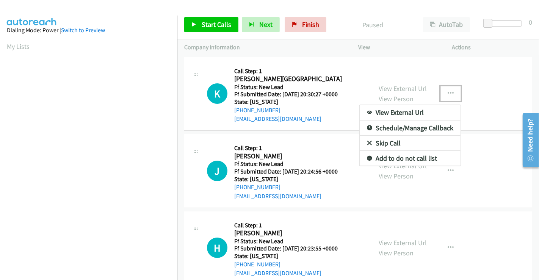
click at [400, 141] on link "Skip Call" at bounding box center [410, 143] width 101 height 15
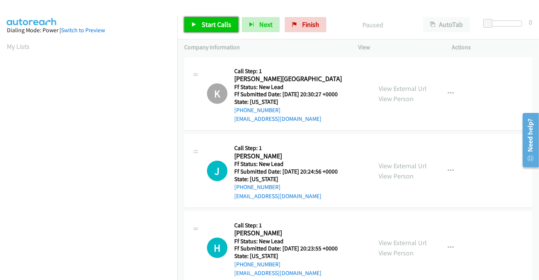
click at [215, 20] on span "Start Calls" at bounding box center [217, 24] width 30 height 9
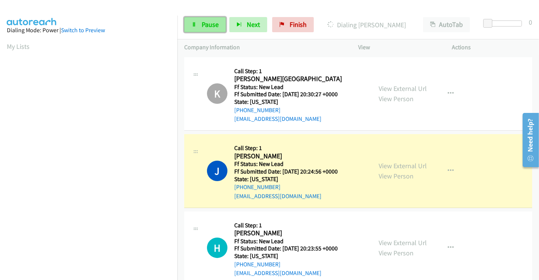
click at [219, 24] on link "Pause" at bounding box center [205, 24] width 42 height 15
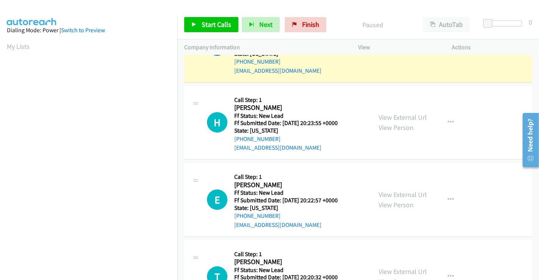
scroll to position [126, 0]
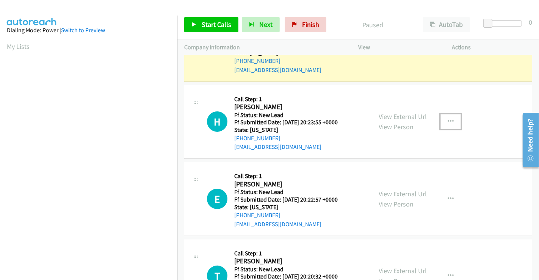
click at [448, 119] on icon "button" at bounding box center [451, 122] width 6 height 6
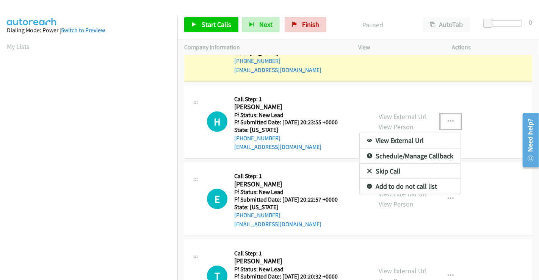
click at [395, 171] on link "Skip Call" at bounding box center [410, 171] width 101 height 15
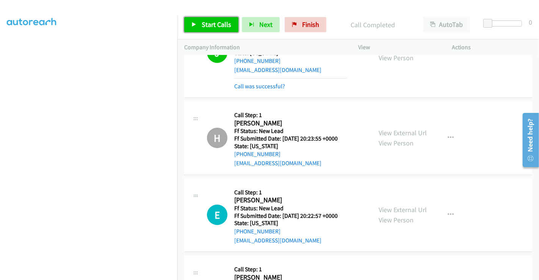
click at [207, 30] on link "Start Calls" at bounding box center [211, 24] width 54 height 15
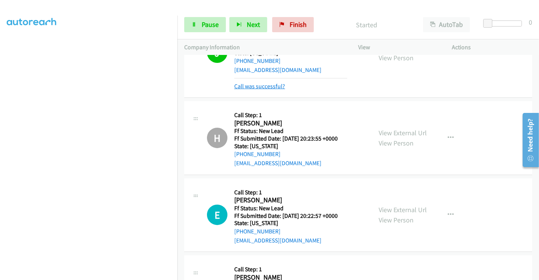
click at [275, 86] on link "Call was successful?" at bounding box center [259, 86] width 51 height 7
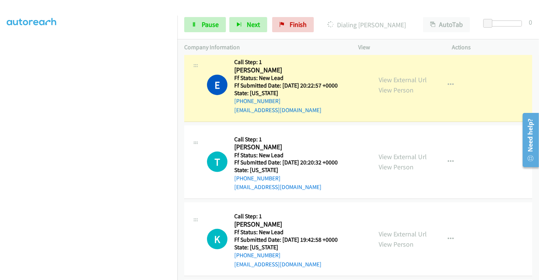
scroll to position [198, 0]
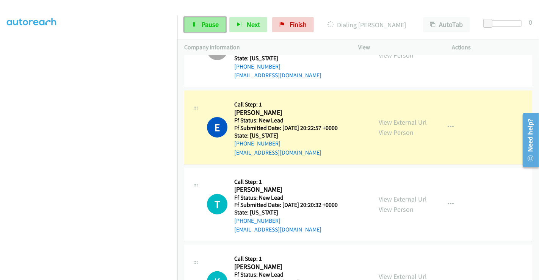
click at [197, 22] on link "Pause" at bounding box center [205, 24] width 42 height 15
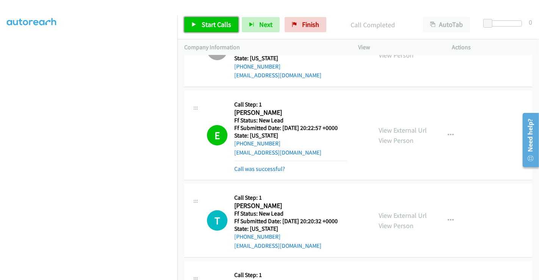
click at [212, 21] on span "Start Calls" at bounding box center [217, 24] width 30 height 9
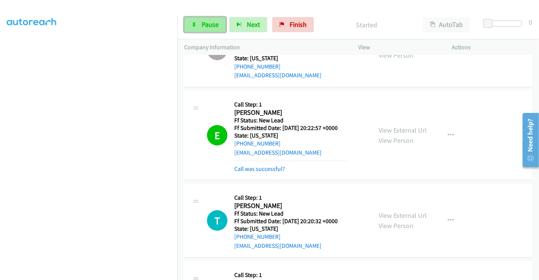
click at [205, 25] on span "Pause" at bounding box center [210, 24] width 17 height 9
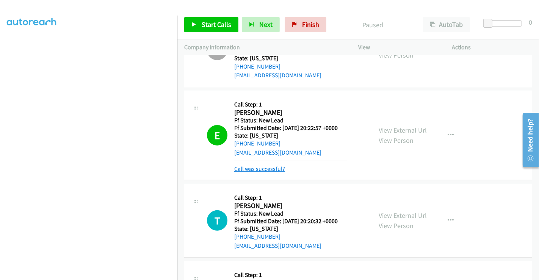
click at [256, 169] on link "Call was successful?" at bounding box center [259, 168] width 51 height 7
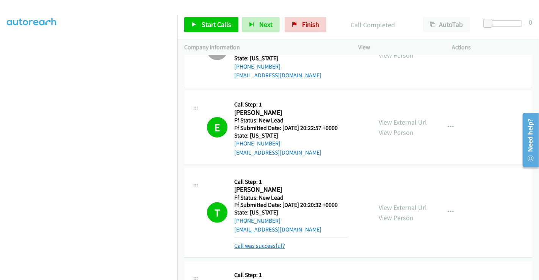
click at [278, 246] on link "Call was successful?" at bounding box center [259, 245] width 51 height 7
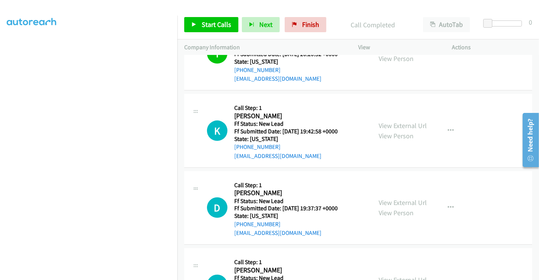
scroll to position [367, 0]
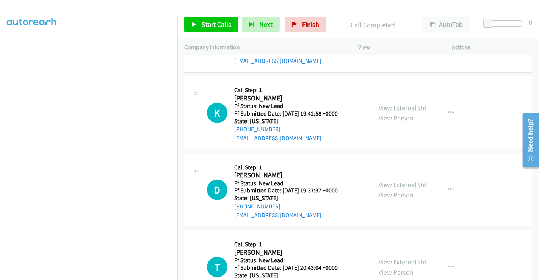
click at [389, 105] on link "View External Url" at bounding box center [403, 107] width 48 height 9
click at [397, 182] on link "View External Url" at bounding box center [403, 184] width 48 height 9
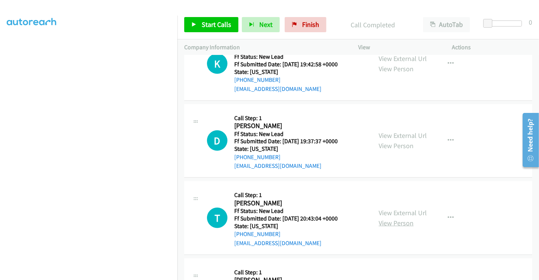
scroll to position [493, 0]
click at [391, 133] on link "View External Url" at bounding box center [403, 136] width 48 height 9
click at [390, 211] on link "View External Url" at bounding box center [403, 213] width 48 height 9
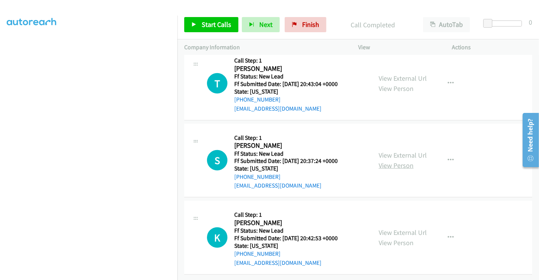
scroll to position [555, 0]
click at [394, 228] on link "View External Url" at bounding box center [403, 232] width 48 height 9
click at [208, 21] on span "Start Calls" at bounding box center [217, 24] width 30 height 9
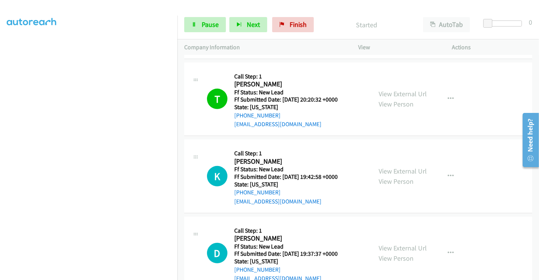
scroll to position [303, 0]
click at [206, 25] on span "Pause" at bounding box center [210, 24] width 17 height 9
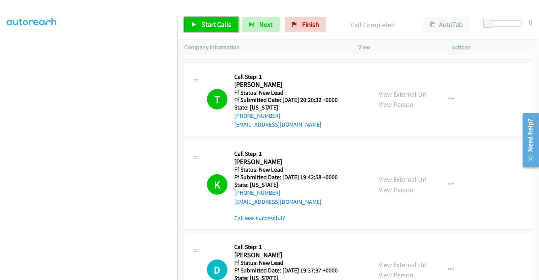
click at [216, 24] on span "Start Calls" at bounding box center [217, 24] width 30 height 9
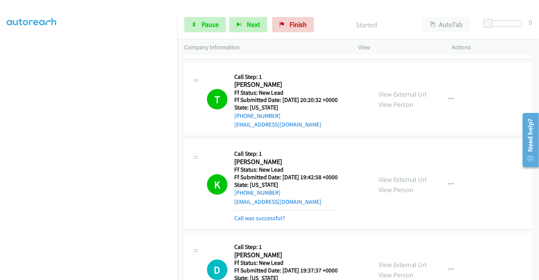
click at [250, 212] on mb0 "Call was successful?" at bounding box center [285, 216] width 103 height 13
click at [252, 216] on link "Call was successful?" at bounding box center [259, 218] width 51 height 7
drag, startPoint x: 252, startPoint y: 216, endPoint x: 271, endPoint y: 201, distance: 24.3
click at [252, 216] on link "Call was successful?" at bounding box center [259, 218] width 51 height 7
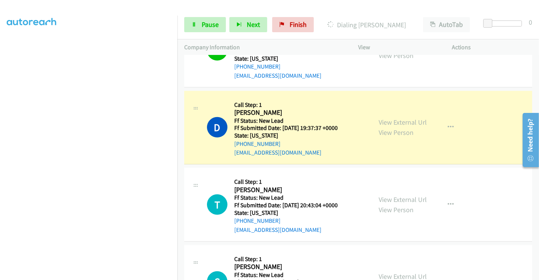
scroll to position [471, 0]
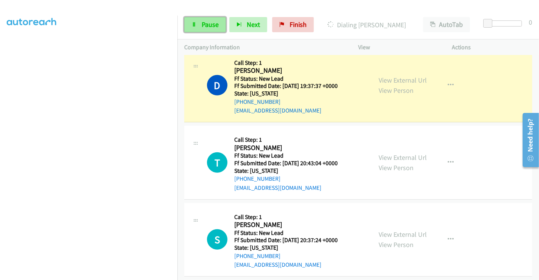
click at [200, 25] on link "Pause" at bounding box center [205, 24] width 42 height 15
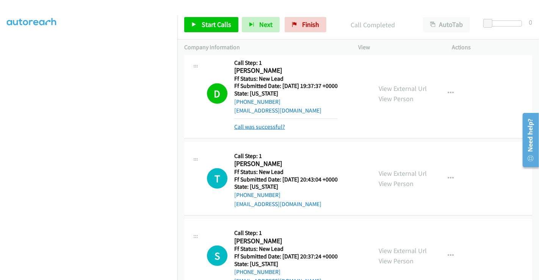
click at [264, 123] on link "Call was successful?" at bounding box center [259, 126] width 51 height 7
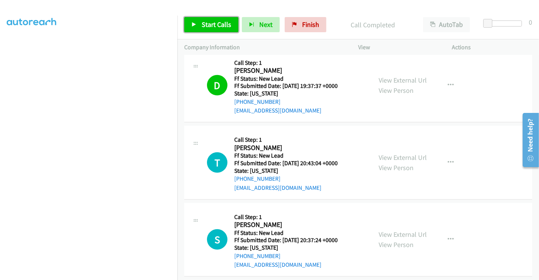
click at [204, 21] on span "Start Calls" at bounding box center [217, 24] width 30 height 9
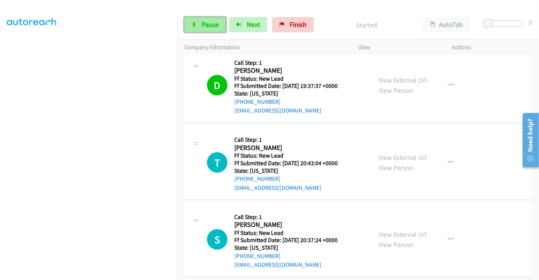
click at [202, 24] on span "Pause" at bounding box center [210, 24] width 17 height 9
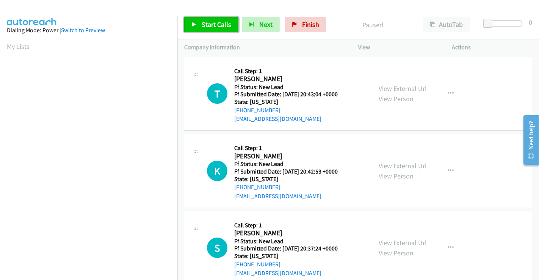
click at [213, 27] on span "Start Calls" at bounding box center [217, 24] width 30 height 9
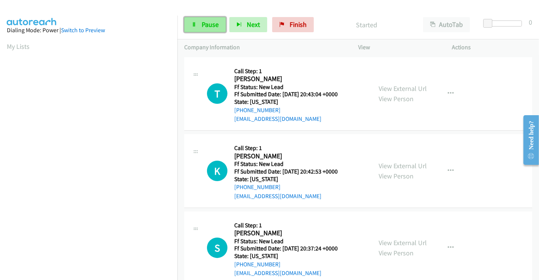
click at [200, 24] on link "Pause" at bounding box center [205, 24] width 42 height 15
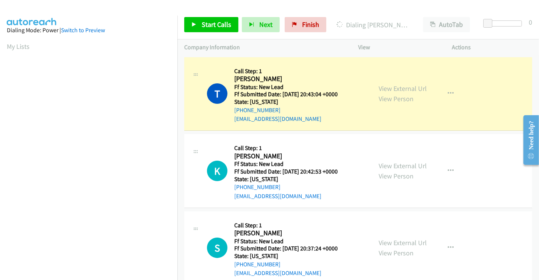
scroll to position [146, 0]
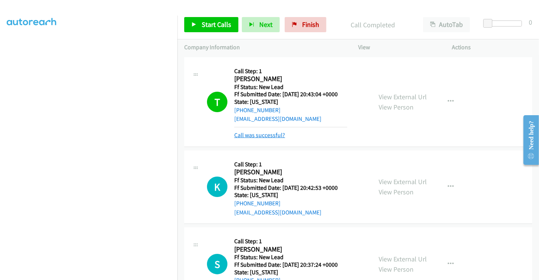
click at [262, 133] on link "Call was successful?" at bounding box center [259, 135] width 51 height 7
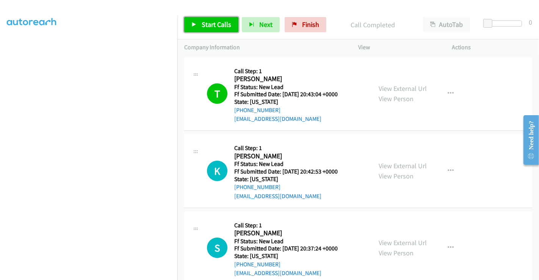
click at [205, 26] on span "Start Calls" at bounding box center [217, 24] width 30 height 9
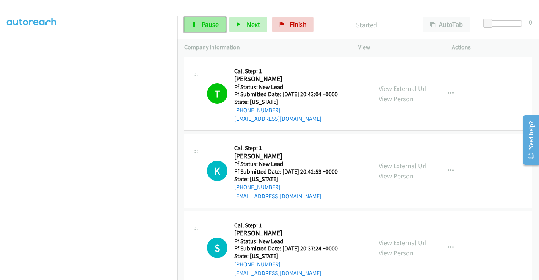
click at [210, 22] on span "Pause" at bounding box center [210, 24] width 17 height 9
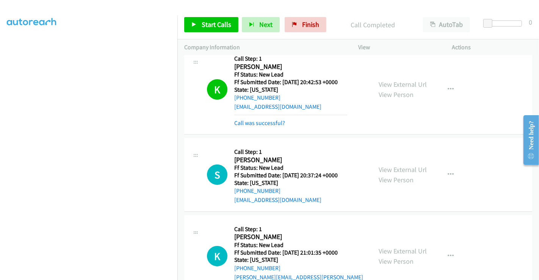
scroll to position [126, 0]
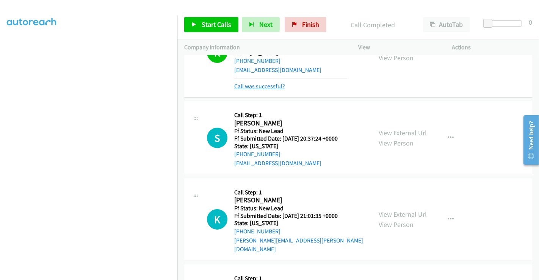
click at [260, 88] on link "Call was successful?" at bounding box center [259, 86] width 51 height 7
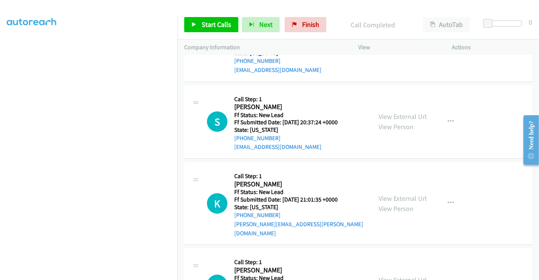
scroll to position [118, 0]
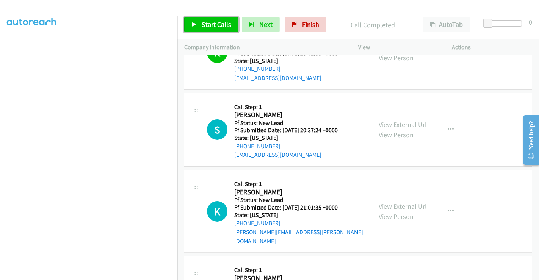
click at [210, 25] on span "Start Calls" at bounding box center [217, 24] width 30 height 9
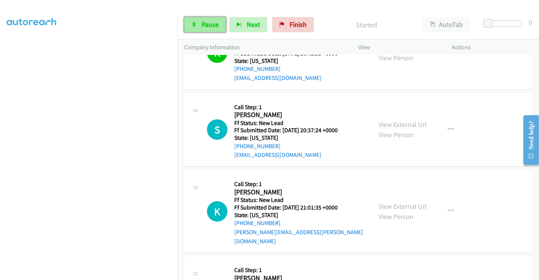
click at [204, 24] on span "Pause" at bounding box center [210, 24] width 17 height 9
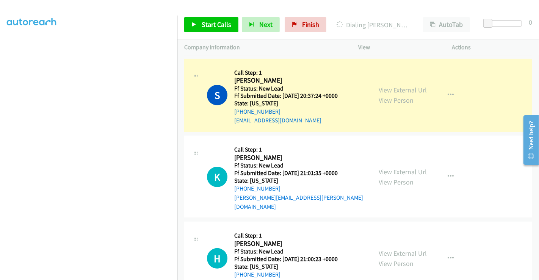
scroll to position [0, 0]
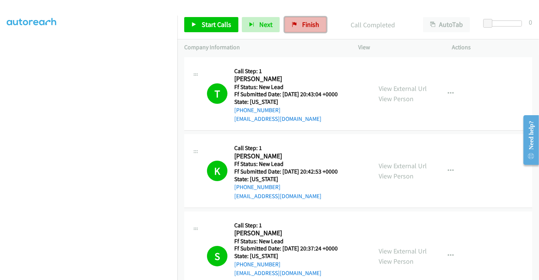
click at [311, 21] on span "Finish" at bounding box center [310, 24] width 17 height 9
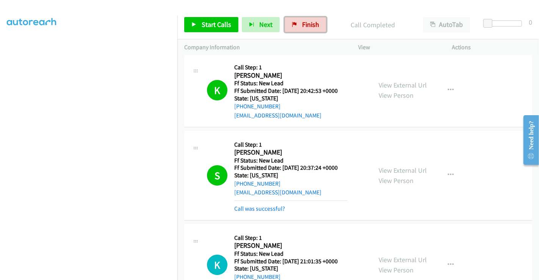
scroll to position [126, 0]
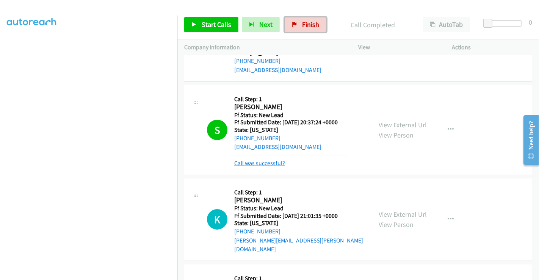
click at [266, 161] on link "Call was successful?" at bounding box center [259, 163] width 51 height 7
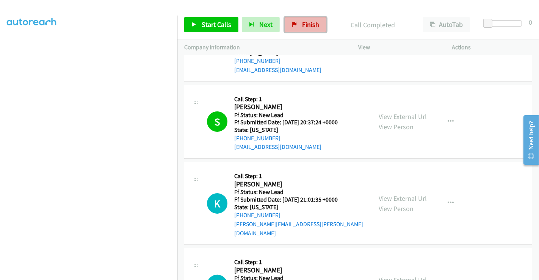
click at [313, 18] on link "Finish" at bounding box center [306, 24] width 42 height 15
